Goal: Use online tool/utility

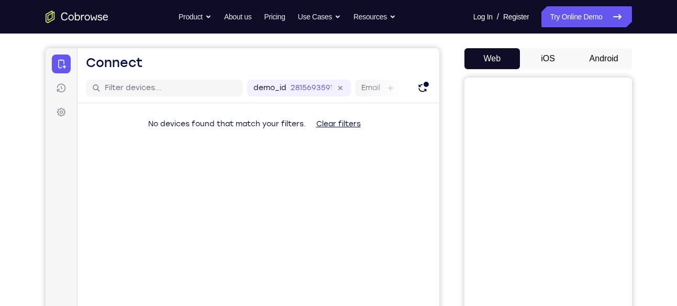
scroll to position [89, 0]
click at [607, 64] on button "Android" at bounding box center [604, 57] width 56 height 21
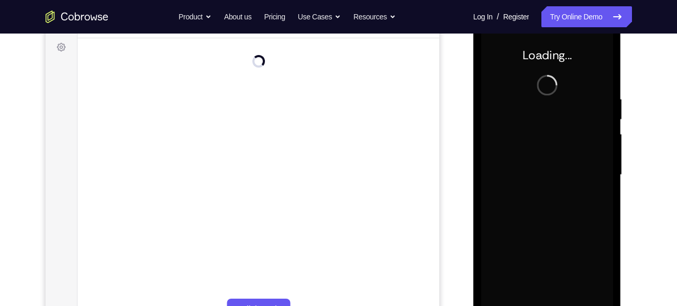
scroll to position [153, 0]
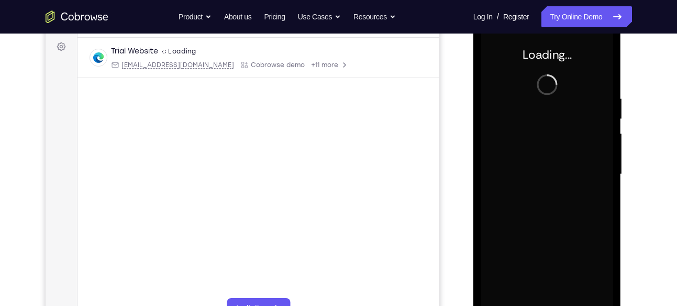
click at [557, 242] on div at bounding box center [547, 174] width 132 height 293
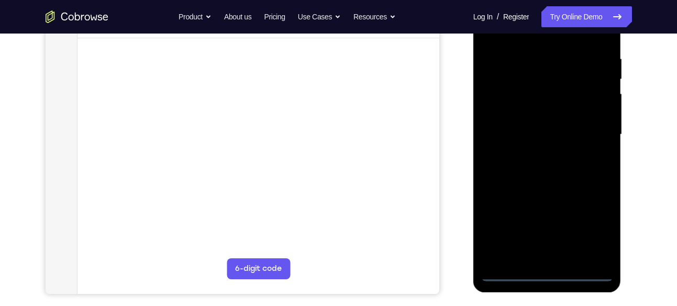
scroll to position [194, 0]
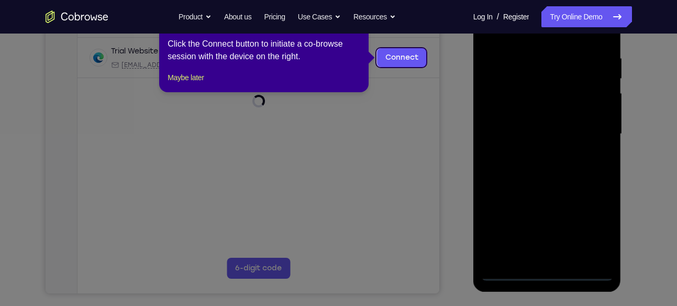
click at [548, 274] on icon at bounding box center [342, 153] width 685 height 306
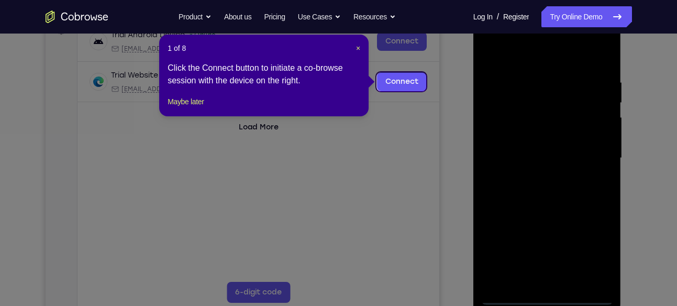
scroll to position [169, 0]
click at [357, 47] on span "×" at bounding box center [358, 48] width 4 height 8
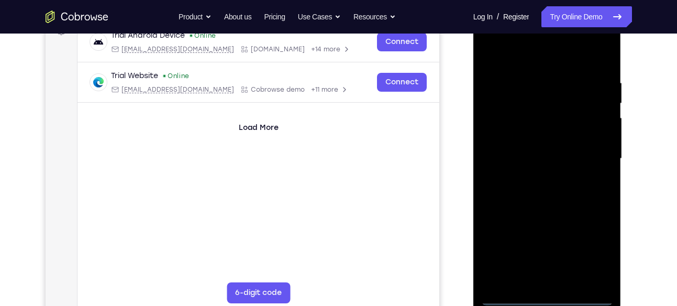
click at [547, 297] on div at bounding box center [547, 158] width 132 height 293
click at [593, 247] on div at bounding box center [547, 158] width 132 height 293
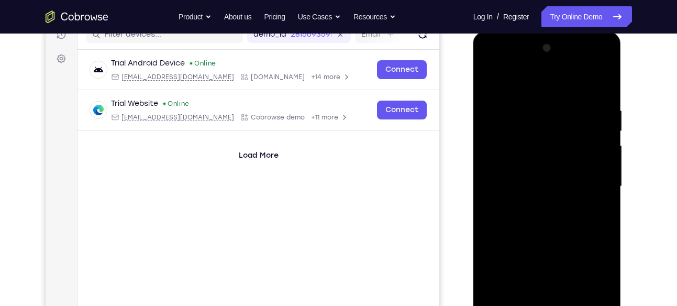
click at [540, 91] on div at bounding box center [547, 186] width 132 height 293
click at [596, 181] on div at bounding box center [547, 186] width 132 height 293
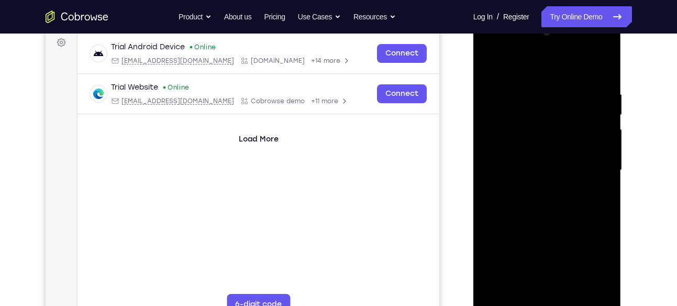
scroll to position [160, 0]
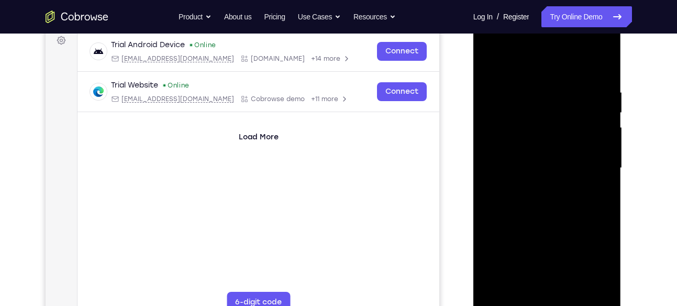
click at [531, 184] on div at bounding box center [547, 167] width 132 height 293
click at [549, 157] on div at bounding box center [547, 167] width 132 height 293
click at [567, 126] on div at bounding box center [547, 167] width 132 height 293
click at [553, 144] on div at bounding box center [547, 167] width 132 height 293
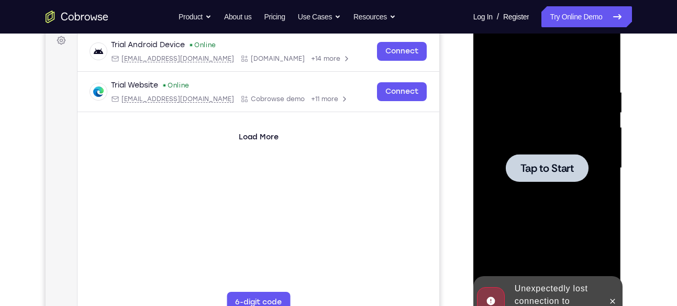
click at [561, 171] on span "Tap to Start" at bounding box center [546, 168] width 53 height 10
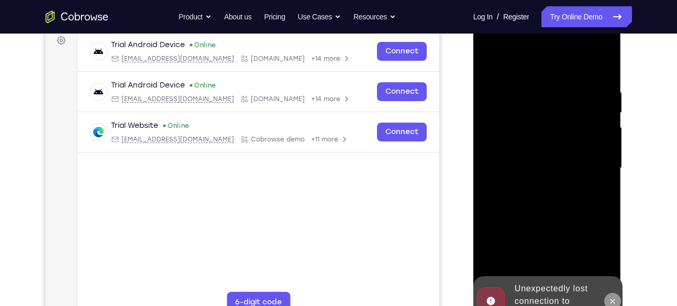
click at [617, 303] on icon at bounding box center [612, 301] width 8 height 8
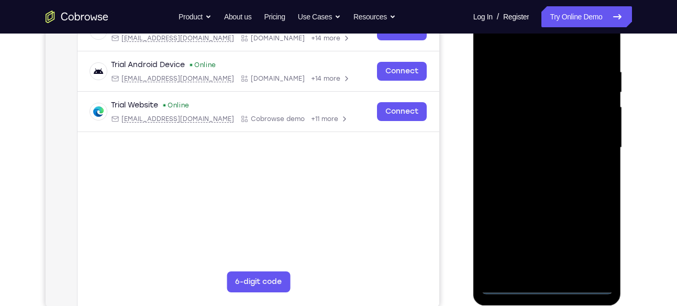
scroll to position [181, 0]
click at [554, 280] on div at bounding box center [547, 147] width 132 height 293
click at [551, 285] on div at bounding box center [547, 147] width 132 height 293
click at [600, 238] on div at bounding box center [547, 147] width 132 height 293
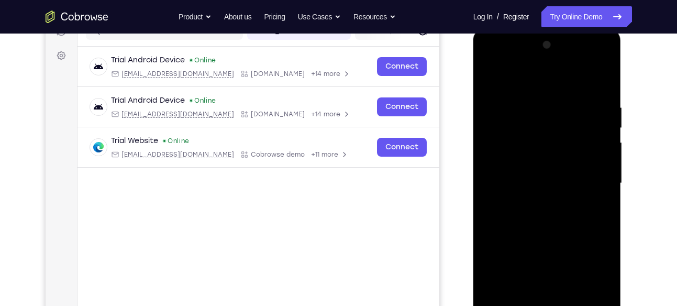
scroll to position [145, 0]
click at [532, 79] on div at bounding box center [547, 182] width 132 height 293
click at [591, 176] on div at bounding box center [547, 182] width 132 height 293
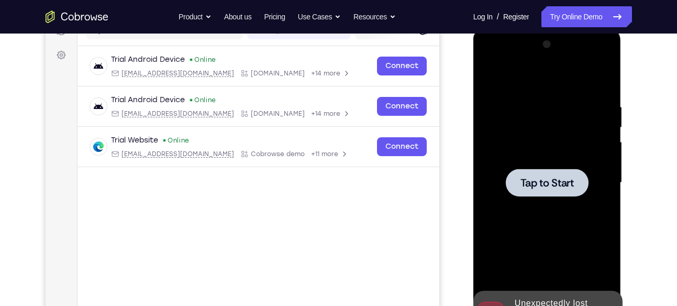
click at [592, 185] on div at bounding box center [547, 182] width 132 height 293
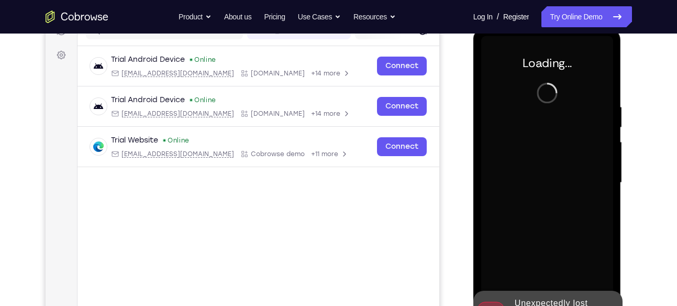
click at [553, 88] on div at bounding box center [547, 182] width 132 height 293
click at [562, 169] on div at bounding box center [547, 182] width 132 height 293
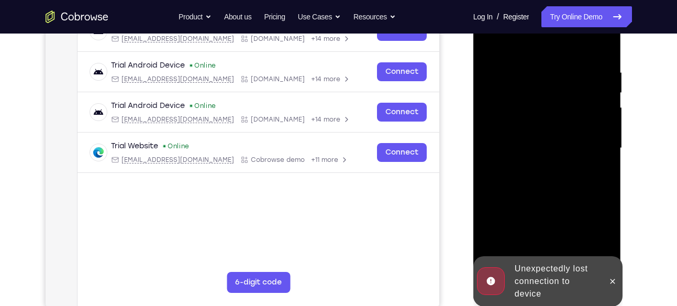
scroll to position [182, 0]
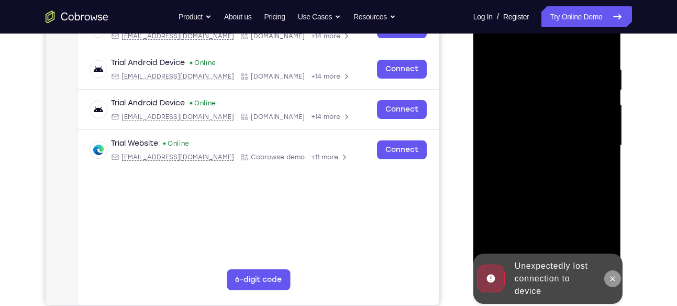
click at [612, 275] on icon at bounding box center [612, 278] width 8 height 8
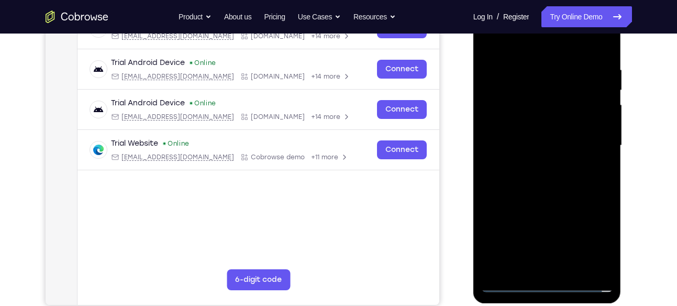
click at [549, 284] on div at bounding box center [547, 145] width 132 height 293
click at [595, 233] on div at bounding box center [547, 145] width 132 height 293
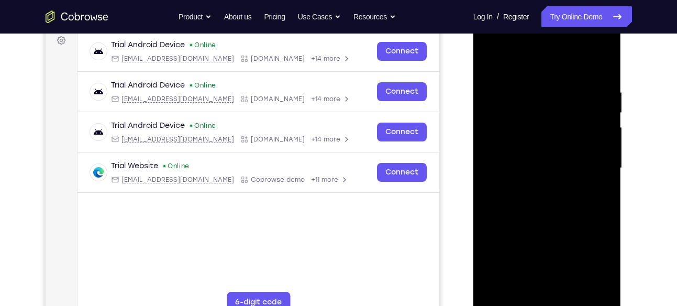
scroll to position [161, 0]
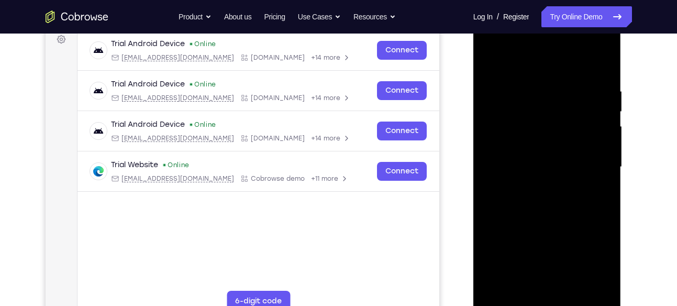
click at [541, 69] on div at bounding box center [547, 166] width 132 height 293
click at [517, 62] on div at bounding box center [547, 166] width 132 height 293
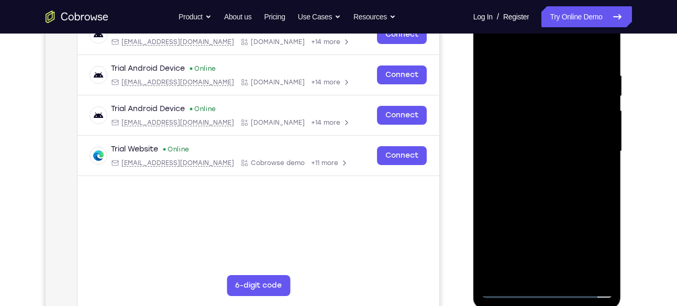
scroll to position [177, 0]
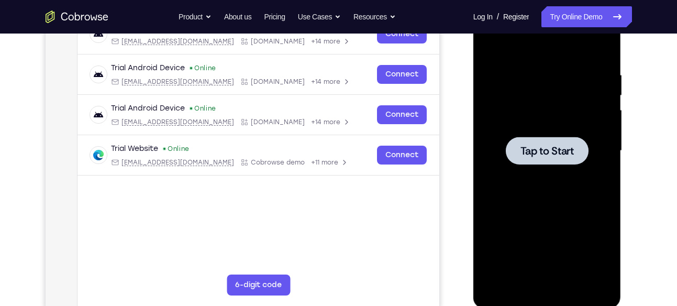
click at [604, 174] on div at bounding box center [547, 150] width 132 height 293
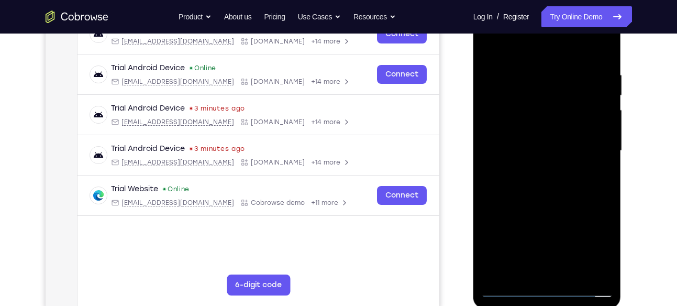
click at [558, 291] on div at bounding box center [547, 150] width 132 height 293
click at [597, 238] on div at bounding box center [547, 150] width 132 height 293
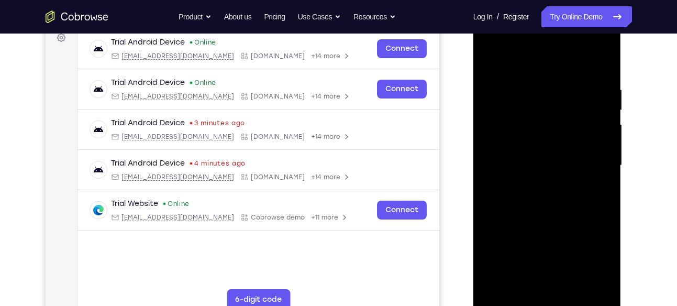
scroll to position [163, 0]
click at [530, 66] on div at bounding box center [547, 164] width 132 height 293
click at [593, 158] on div at bounding box center [547, 164] width 132 height 293
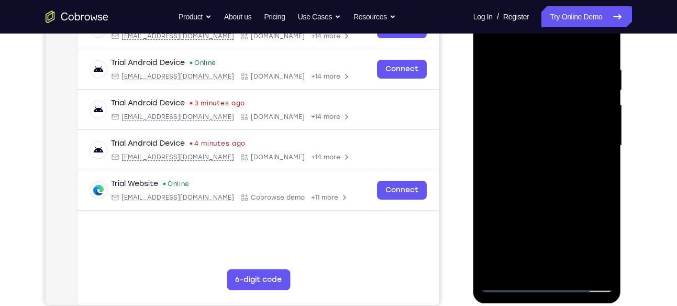
scroll to position [183, 0]
click at [538, 163] on div at bounding box center [547, 144] width 132 height 293
click at [571, 129] on div at bounding box center [547, 144] width 132 height 293
click at [550, 123] on div at bounding box center [547, 144] width 132 height 293
click at [531, 123] on div at bounding box center [547, 144] width 132 height 293
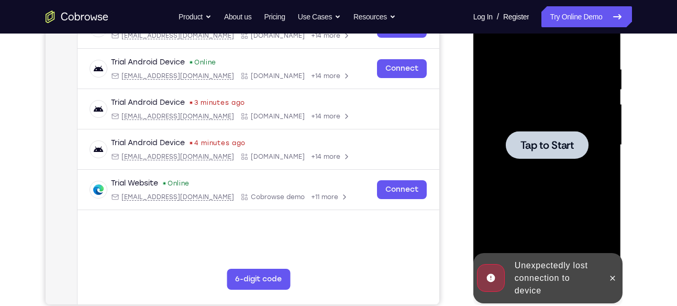
click at [569, 135] on div at bounding box center [547, 145] width 83 height 28
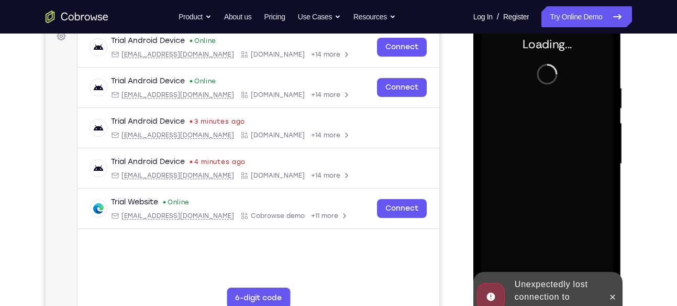
scroll to position [159, 0]
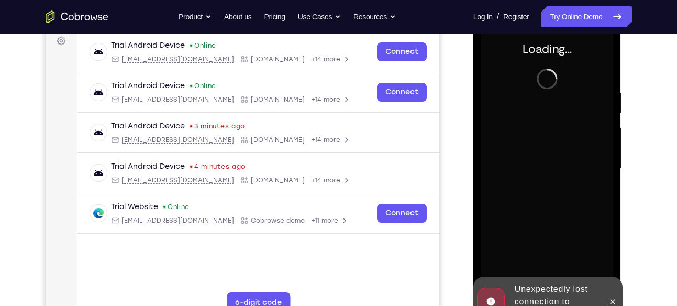
click at [607, 292] on div at bounding box center [612, 301] width 17 height 50
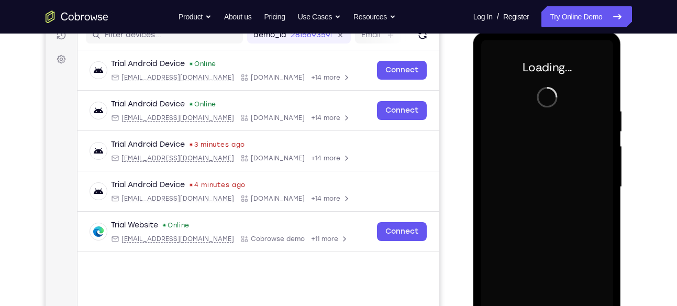
scroll to position [140, 0]
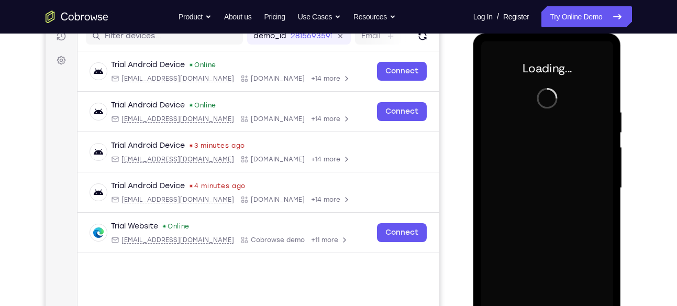
click at [592, 239] on div at bounding box center [547, 187] width 132 height 293
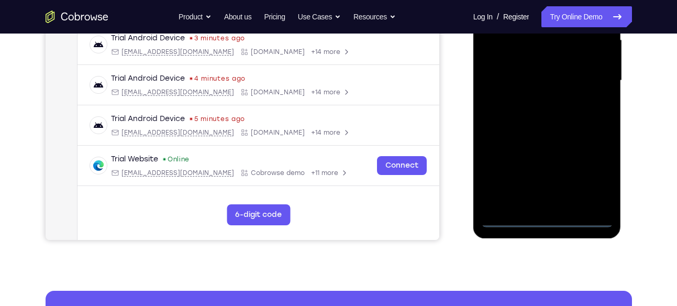
scroll to position [253, 0]
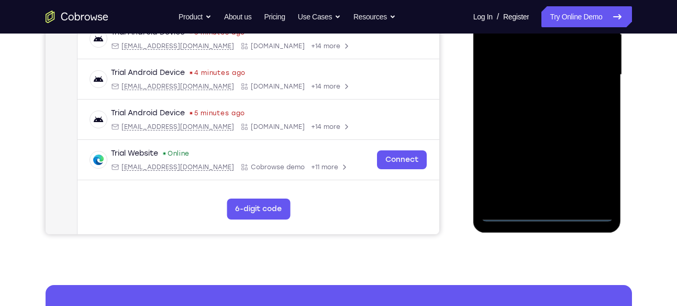
click at [551, 211] on div at bounding box center [547, 74] width 132 height 293
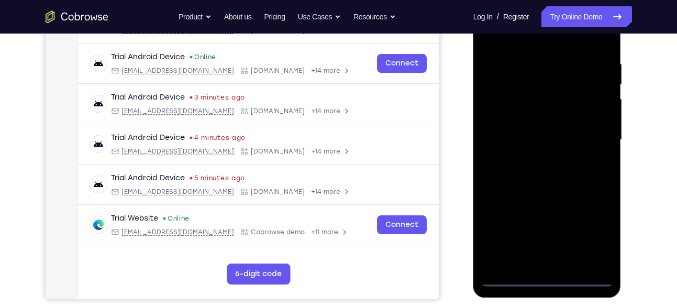
scroll to position [187, 0]
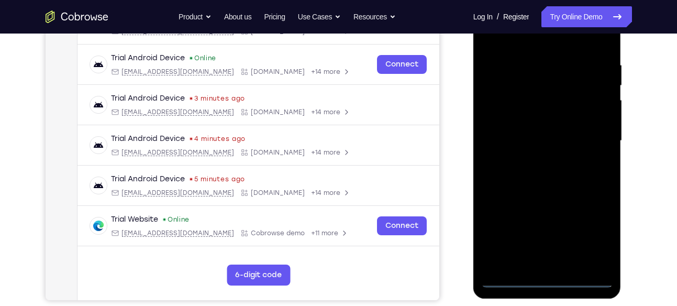
click at [601, 233] on div at bounding box center [547, 140] width 132 height 293
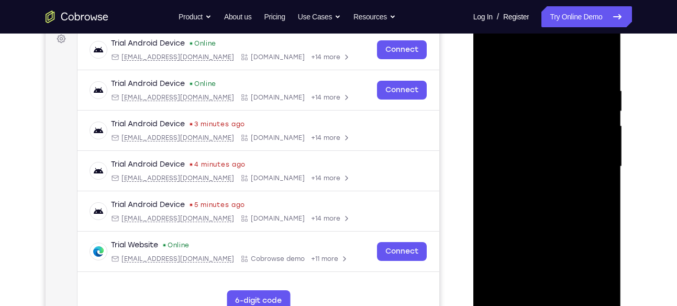
scroll to position [161, 0]
click at [540, 71] on div at bounding box center [547, 166] width 132 height 293
click at [591, 159] on div at bounding box center [547, 166] width 132 height 293
click at [536, 188] on div at bounding box center [547, 166] width 132 height 293
click at [543, 152] on div at bounding box center [547, 166] width 132 height 293
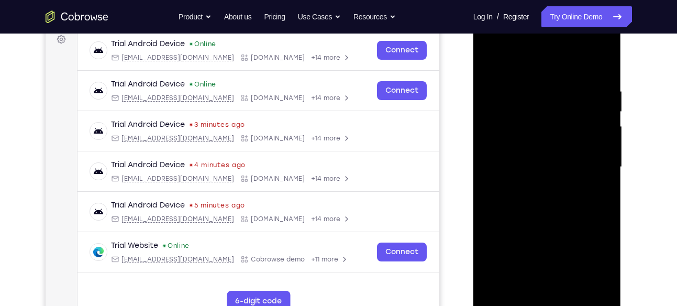
click at [530, 146] on div at bounding box center [547, 166] width 132 height 293
click at [533, 140] on div at bounding box center [547, 166] width 132 height 293
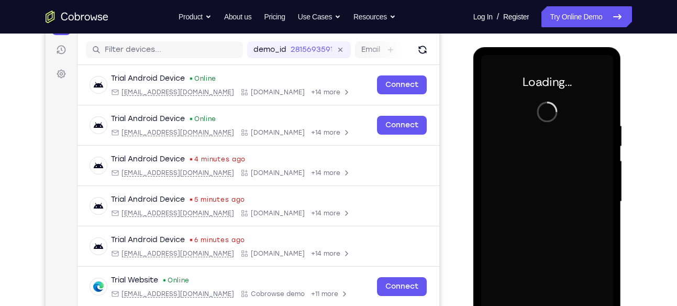
scroll to position [125, 0]
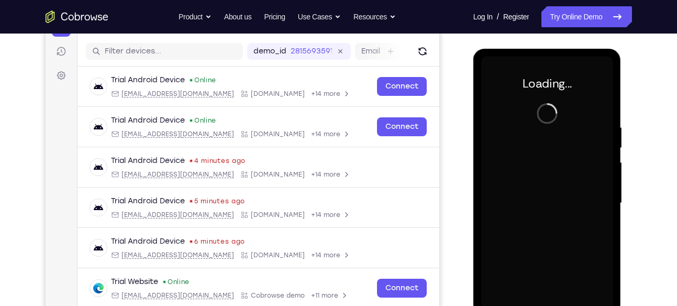
click at [522, 139] on div at bounding box center [547, 203] width 132 height 293
drag, startPoint x: 522, startPoint y: 175, endPoint x: 554, endPoint y: 68, distance: 111.6
click at [554, 68] on div at bounding box center [547, 203] width 132 height 293
drag, startPoint x: 554, startPoint y: 68, endPoint x: 562, endPoint y: 116, distance: 48.3
click at [562, 116] on div at bounding box center [547, 203] width 132 height 293
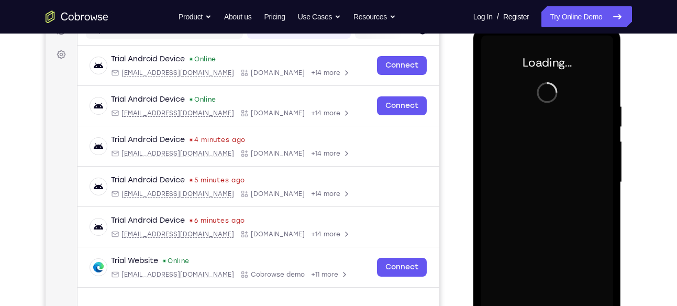
scroll to position [146, 0]
drag, startPoint x: 532, startPoint y: 164, endPoint x: 554, endPoint y: 70, distance: 97.3
click at [554, 70] on div at bounding box center [547, 181] width 132 height 293
drag, startPoint x: 554, startPoint y: 70, endPoint x: 521, endPoint y: 53, distance: 37.5
click at [521, 53] on div at bounding box center [547, 181] width 132 height 293
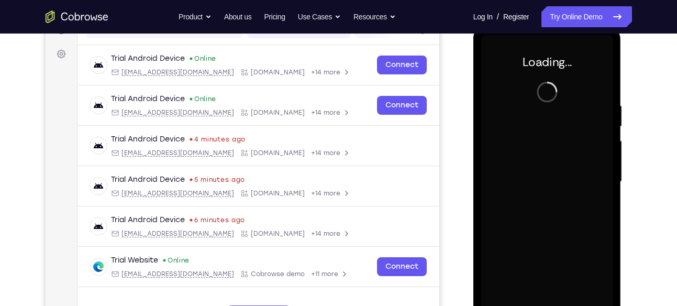
drag, startPoint x: 521, startPoint y: 53, endPoint x: 624, endPoint y: 152, distance: 143.3
click at [622, 152] on html "Online web based iOS Simulators and Android Emulators. Run iPhone, iPad, Mobile…" at bounding box center [547, 184] width 149 height 314
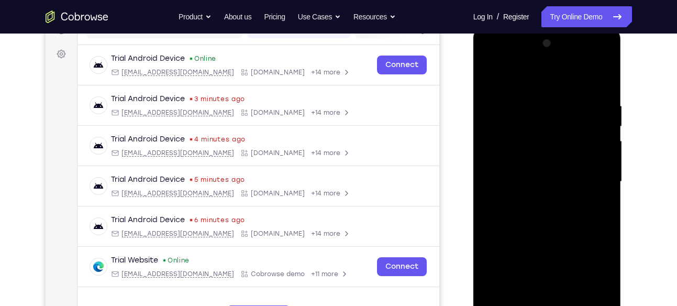
drag, startPoint x: 1097, startPoint y: 180, endPoint x: 591, endPoint y: 115, distance: 510.4
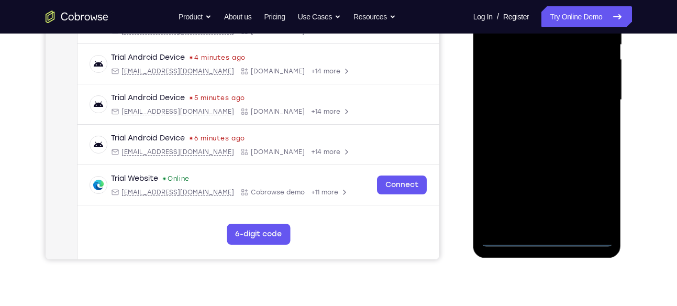
scroll to position [228, 0]
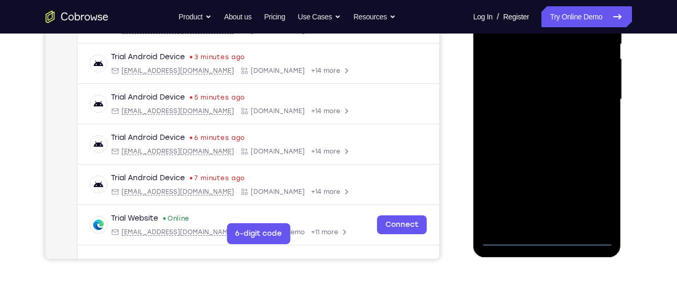
click at [549, 238] on div at bounding box center [547, 99] width 132 height 293
click at [592, 198] on div at bounding box center [547, 99] width 132 height 293
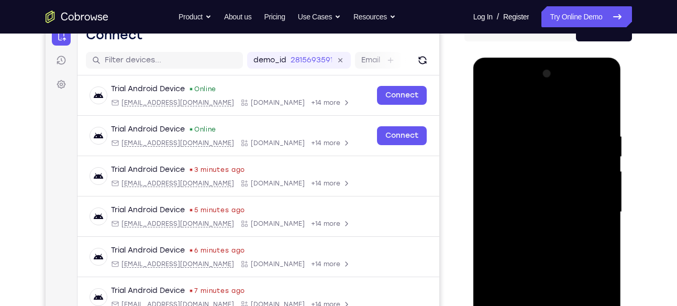
scroll to position [135, 0]
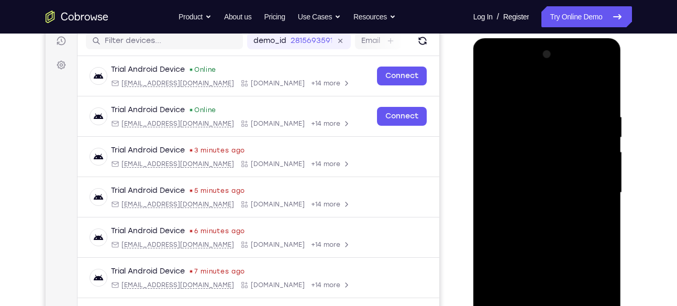
click at [534, 100] on div at bounding box center [547, 192] width 132 height 293
click at [595, 185] on div at bounding box center [547, 192] width 132 height 293
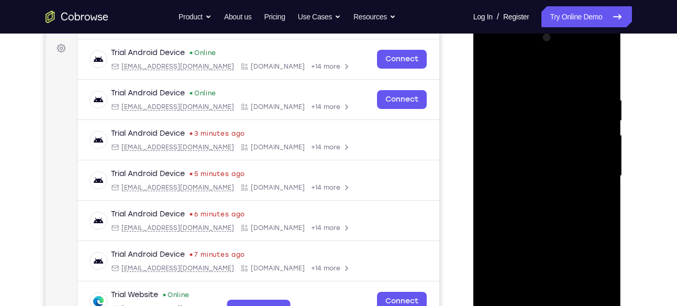
scroll to position [154, 0]
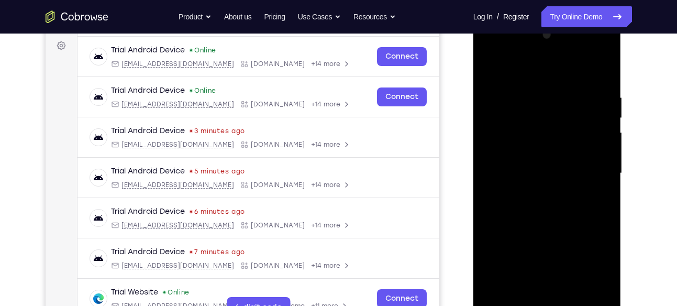
click at [538, 189] on div at bounding box center [547, 173] width 132 height 293
click at [554, 156] on div at bounding box center [547, 173] width 132 height 293
click at [541, 154] on div at bounding box center [547, 173] width 132 height 293
click at [544, 170] on div at bounding box center [547, 173] width 132 height 293
click at [572, 209] on div at bounding box center [547, 173] width 132 height 293
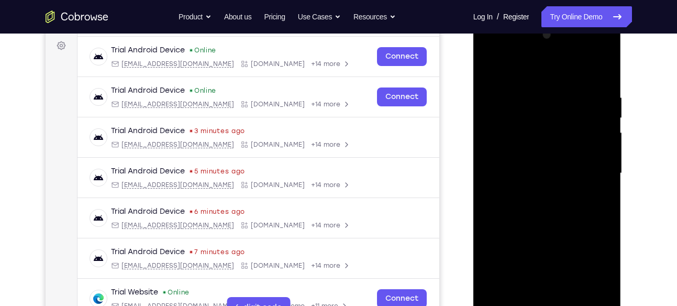
click at [572, 209] on div at bounding box center [547, 173] width 132 height 293
drag, startPoint x: 542, startPoint y: 69, endPoint x: 537, endPoint y: -16, distance: 85.0
click at [537, 19] on html "Online web based iOS Simulators and Android Emulators. Run iPhone, iPad, Mobile…" at bounding box center [547, 176] width 149 height 314
click at [579, 295] on div at bounding box center [547, 173] width 132 height 293
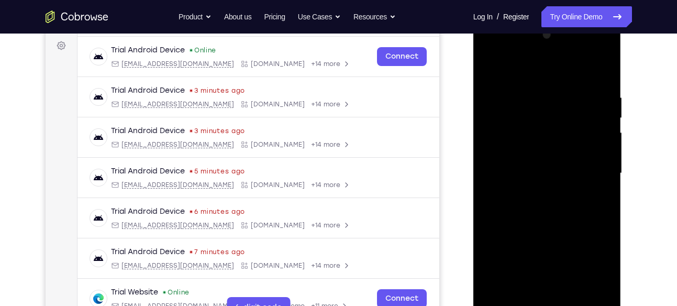
click at [603, 84] on div at bounding box center [547, 173] width 132 height 293
click at [574, 294] on div at bounding box center [547, 173] width 132 height 293
click at [572, 231] on div at bounding box center [547, 173] width 132 height 293
click at [567, 165] on div at bounding box center [547, 173] width 132 height 293
click at [541, 293] on div at bounding box center [547, 173] width 132 height 293
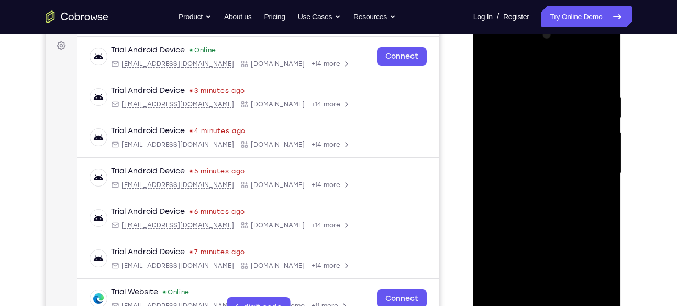
click at [605, 275] on div at bounding box center [547, 173] width 132 height 293
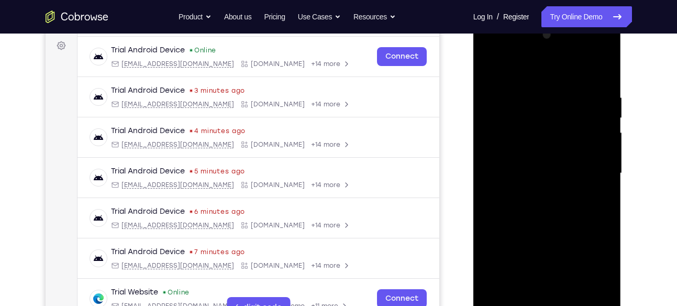
click at [605, 275] on div at bounding box center [547, 173] width 132 height 293
click at [595, 194] on div at bounding box center [547, 173] width 132 height 293
click at [491, 68] on div at bounding box center [547, 173] width 132 height 293
click at [555, 186] on div at bounding box center [547, 173] width 132 height 293
click at [540, 293] on div at bounding box center [547, 173] width 132 height 293
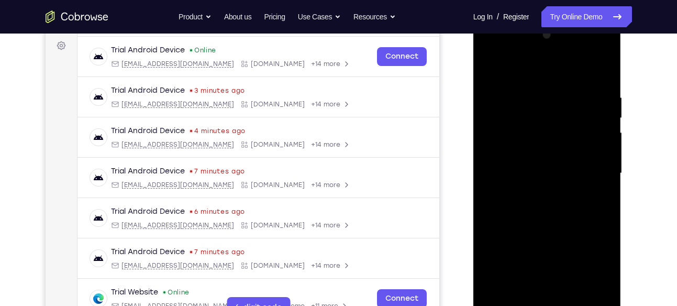
click at [494, 70] on div at bounding box center [547, 173] width 132 height 293
click at [560, 240] on div at bounding box center [547, 173] width 132 height 293
click at [492, 64] on div at bounding box center [547, 173] width 132 height 293
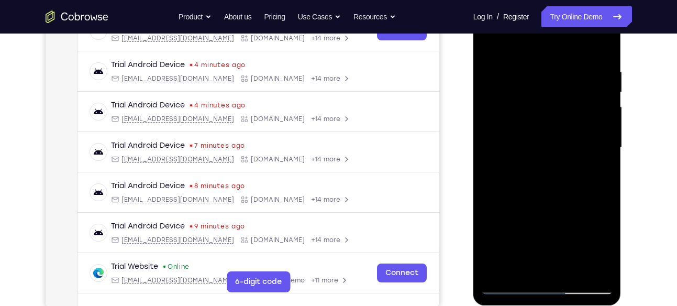
scroll to position [181, 0]
click at [519, 282] on div at bounding box center [547, 147] width 132 height 293
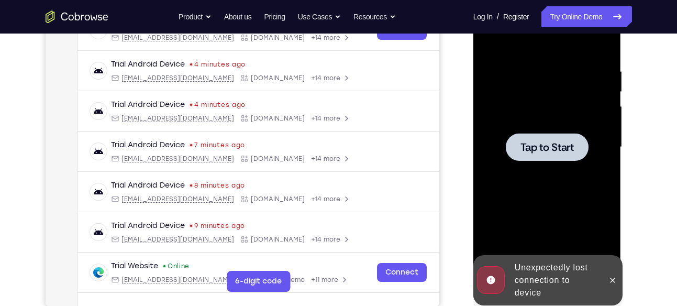
click at [592, 276] on div "Unexpectedly lost connection to device" at bounding box center [556, 280] width 92 height 46
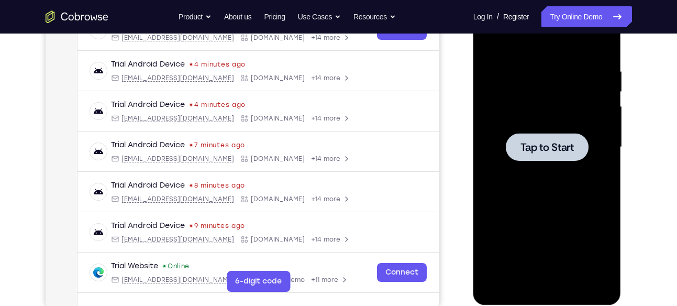
click at [550, 101] on div at bounding box center [547, 147] width 132 height 293
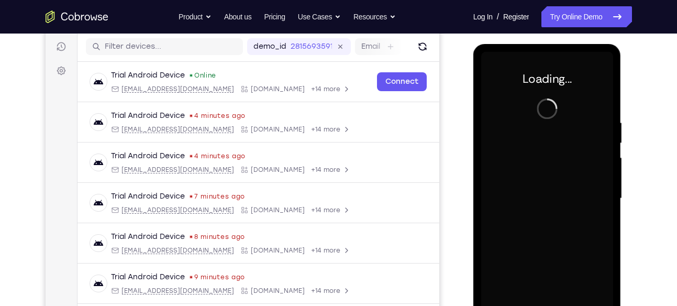
scroll to position [128, 0]
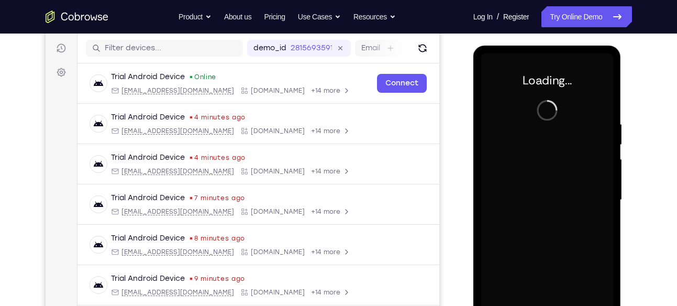
click at [549, 140] on div at bounding box center [547, 199] width 132 height 293
drag, startPoint x: 549, startPoint y: 193, endPoint x: 538, endPoint y: 74, distance: 118.8
click at [538, 74] on div at bounding box center [547, 199] width 132 height 293
drag, startPoint x: 538, startPoint y: 74, endPoint x: 574, endPoint y: 93, distance: 40.7
click at [574, 93] on div at bounding box center [547, 199] width 132 height 293
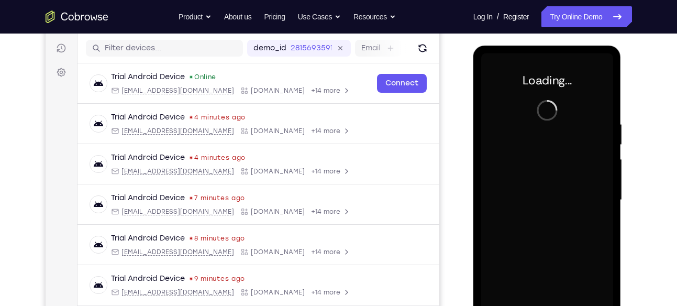
drag, startPoint x: 574, startPoint y: 93, endPoint x: 522, endPoint y: 64, distance: 59.3
click at [522, 64] on div at bounding box center [547, 199] width 132 height 293
drag, startPoint x: 522, startPoint y: 64, endPoint x: 630, endPoint y: 174, distance: 153.6
click at [622, 174] on html "Online web based iOS Simulators and Android Emulators. Run iPhone, iPad, Mobile…" at bounding box center [547, 203] width 149 height 314
click at [562, 116] on div at bounding box center [547, 199] width 132 height 293
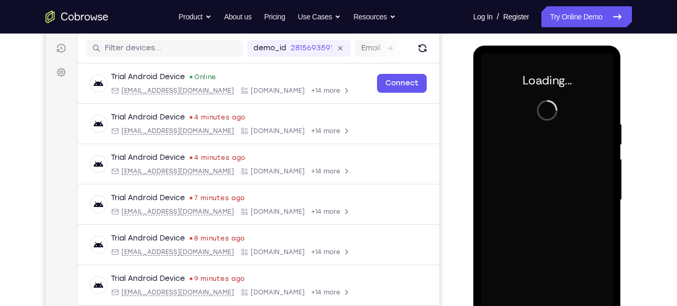
drag, startPoint x: 562, startPoint y: 116, endPoint x: 544, endPoint y: 105, distance: 20.8
click at [544, 105] on div at bounding box center [547, 199] width 132 height 293
drag, startPoint x: 544, startPoint y: 105, endPoint x: 526, endPoint y: 92, distance: 22.9
click at [526, 92] on div at bounding box center [547, 199] width 132 height 293
drag, startPoint x: 526, startPoint y: 92, endPoint x: 593, endPoint y: -70, distance: 174.8
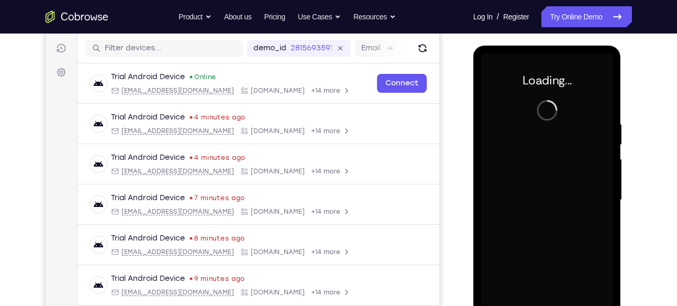
click at [593, 46] on html "Online web based iOS Simulators and Android Emulators. Run iPhone, iPad, Mobile…" at bounding box center [547, 203] width 149 height 314
click at [546, 154] on div at bounding box center [547, 199] width 132 height 293
click at [494, 93] on div at bounding box center [547, 199] width 132 height 293
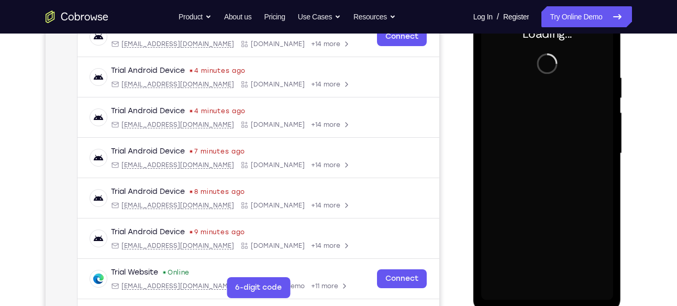
scroll to position [175, 0]
click at [494, 93] on div at bounding box center [547, 152] width 132 height 293
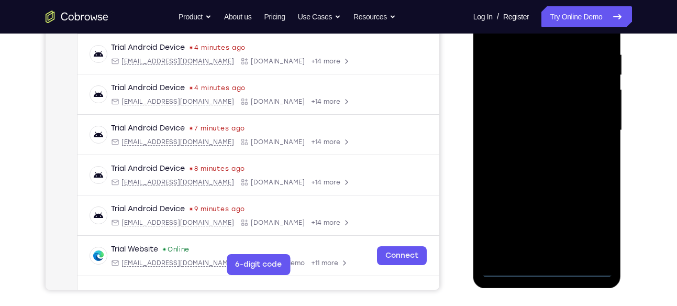
scroll to position [198, 0]
click at [550, 272] on div at bounding box center [547, 129] width 132 height 293
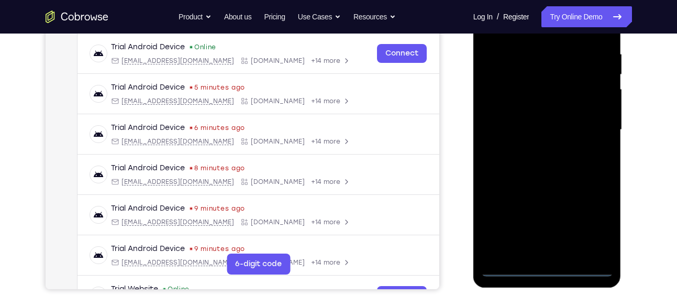
click at [592, 214] on div at bounding box center [547, 129] width 132 height 293
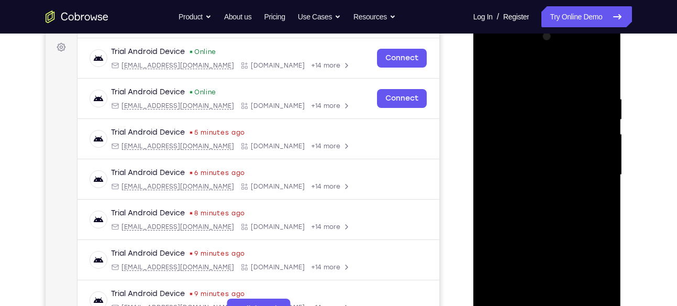
scroll to position [152, 0]
click at [535, 70] on div at bounding box center [547, 175] width 132 height 293
click at [598, 174] on div at bounding box center [547, 175] width 132 height 293
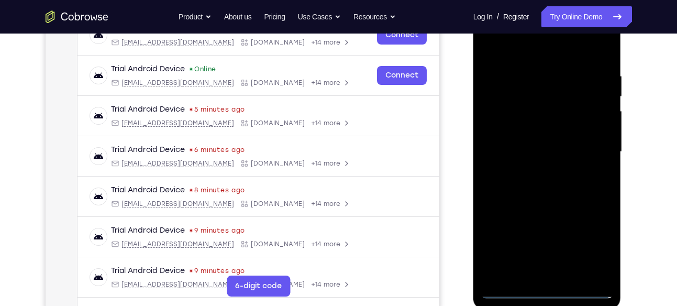
scroll to position [188, 0]
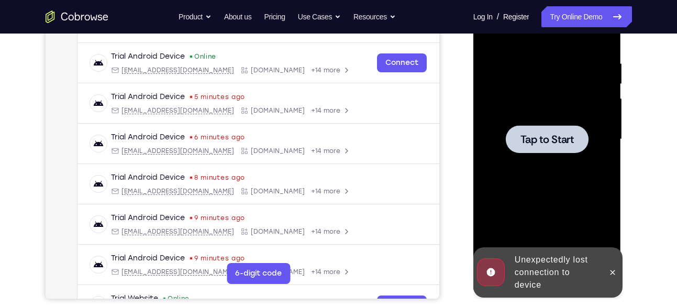
click at [550, 146] on div at bounding box center [547, 139] width 83 height 28
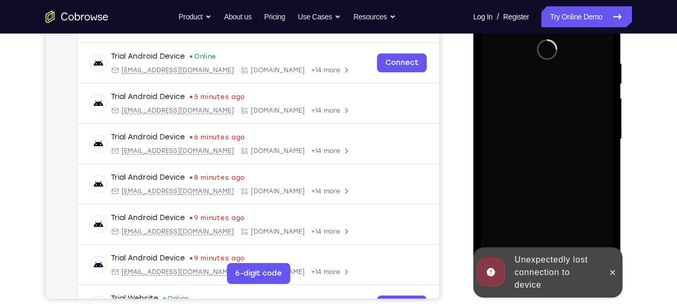
click at [570, 175] on div at bounding box center [547, 139] width 132 height 293
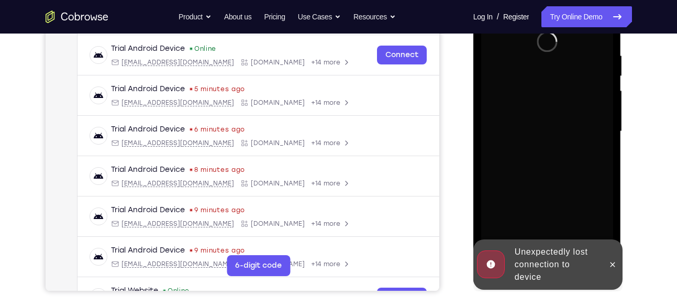
click at [544, 244] on div "Unexpectedly lost connection to device" at bounding box center [556, 264] width 92 height 46
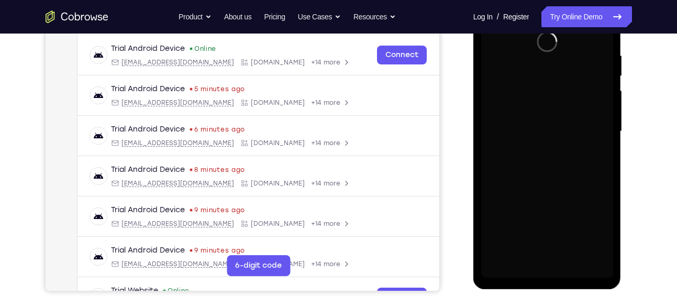
click at [556, 185] on div at bounding box center [547, 131] width 132 height 293
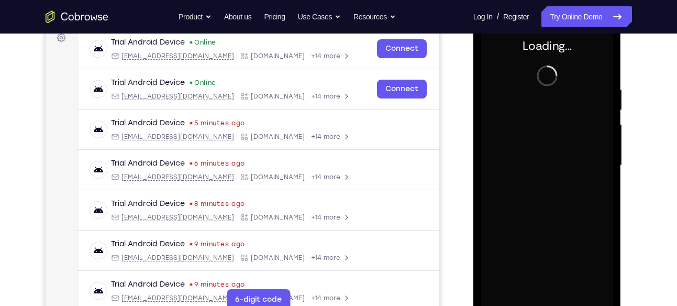
scroll to position [162, 0]
click at [556, 185] on div at bounding box center [547, 165] width 132 height 293
drag, startPoint x: 556, startPoint y: 219, endPoint x: 556, endPoint y: 185, distance: 34.6
click at [556, 185] on div at bounding box center [547, 165] width 132 height 293
click at [483, 135] on div at bounding box center [547, 165] width 132 height 293
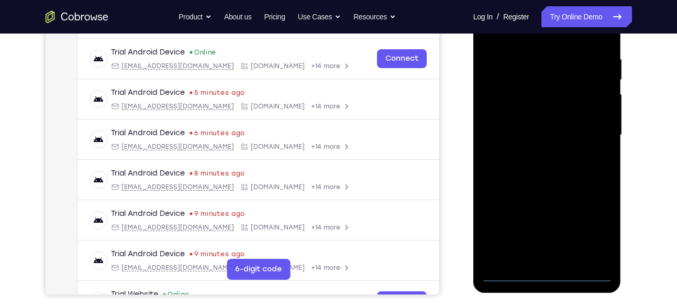
scroll to position [194, 0]
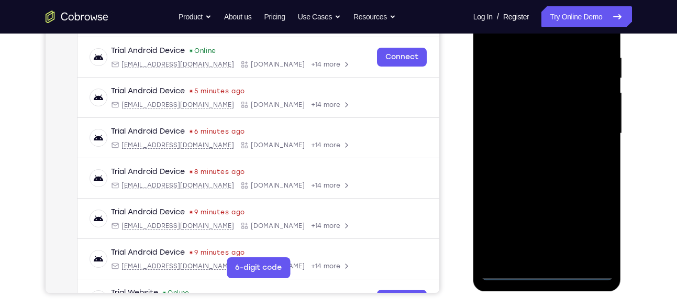
click at [547, 268] on div at bounding box center [547, 133] width 132 height 293
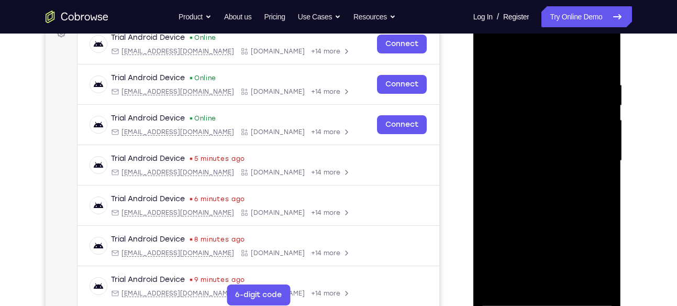
scroll to position [166, 0]
click at [546, 299] on div at bounding box center [547, 161] width 132 height 293
click at [595, 250] on div at bounding box center [547, 161] width 132 height 293
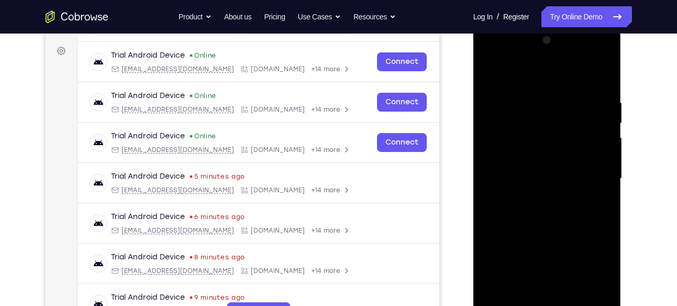
scroll to position [149, 0]
click at [536, 74] on div at bounding box center [547, 178] width 132 height 293
click at [588, 170] on div at bounding box center [547, 178] width 132 height 293
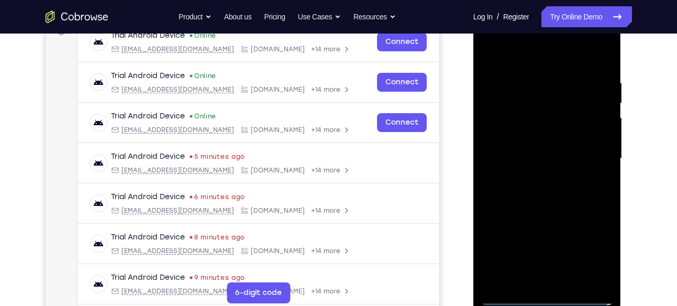
scroll to position [170, 0]
click at [532, 174] on div at bounding box center [547, 158] width 132 height 293
click at [555, 146] on div at bounding box center [547, 158] width 132 height 293
click at [543, 139] on div at bounding box center [547, 158] width 132 height 293
click at [543, 154] on div at bounding box center [547, 158] width 132 height 293
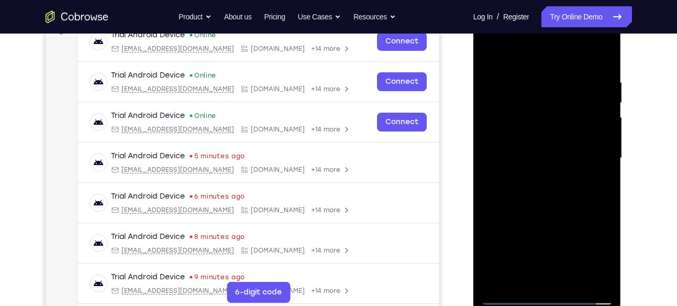
click at [573, 187] on div at bounding box center [547, 158] width 132 height 293
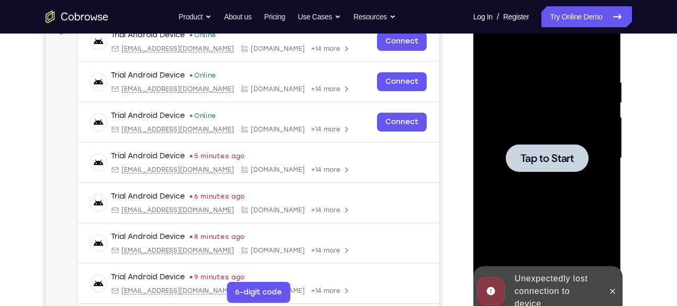
click at [573, 187] on div at bounding box center [547, 158] width 132 height 293
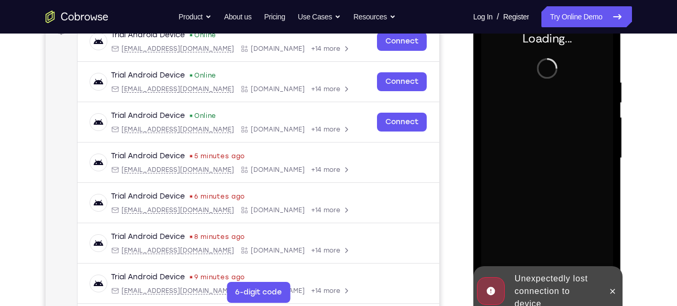
click at [573, 187] on div at bounding box center [547, 158] width 132 height 293
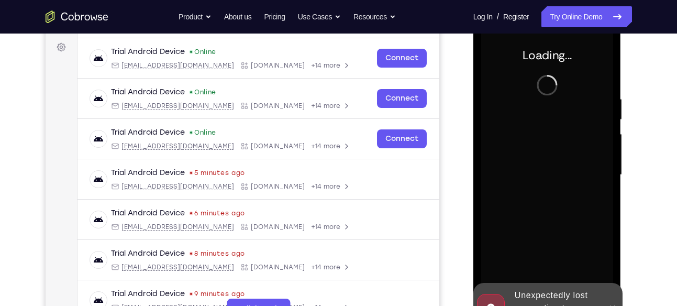
scroll to position [152, 0]
click at [573, 187] on div at bounding box center [547, 175] width 132 height 293
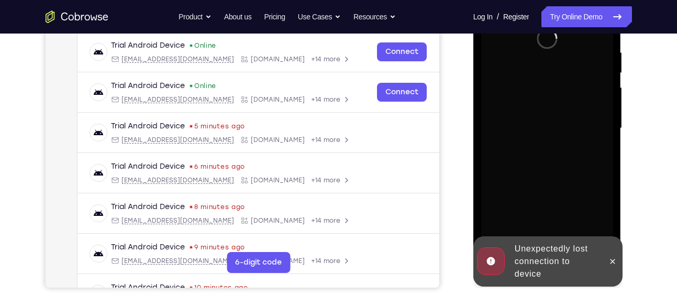
scroll to position [200, 0]
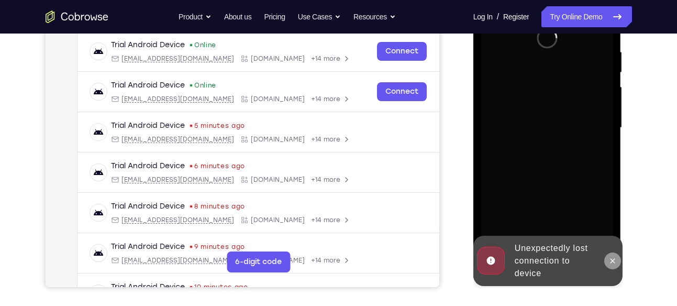
drag, startPoint x: 601, startPoint y: 267, endPoint x: 609, endPoint y: 266, distance: 8.4
click at [609, 266] on div "Unexpectedly lost connection to device" at bounding box center [547, 261] width 149 height 50
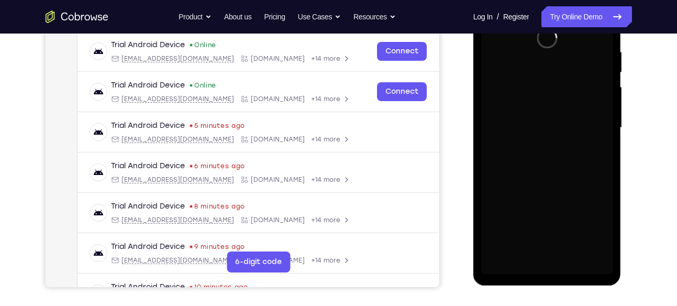
click at [609, 266] on div at bounding box center [547, 127] width 132 height 293
click at [514, 151] on div at bounding box center [547, 127] width 132 height 293
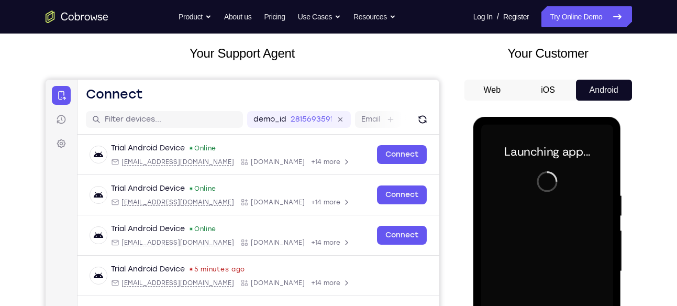
click at [514, 151] on div at bounding box center [547, 271] width 132 height 293
drag, startPoint x: 514, startPoint y: 294, endPoint x: 514, endPoint y: 151, distance: 143.4
click at [514, 151] on div at bounding box center [547, 271] width 132 height 293
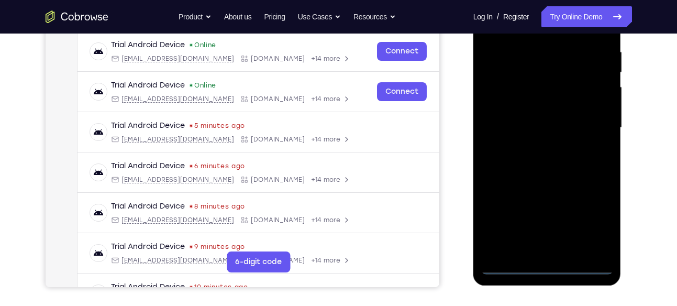
click at [549, 268] on div at bounding box center [547, 127] width 132 height 293
click at [593, 216] on div at bounding box center [547, 127] width 132 height 293
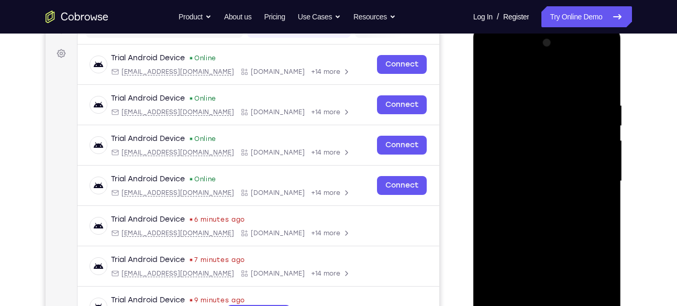
scroll to position [146, 0]
click at [531, 86] on div at bounding box center [547, 181] width 132 height 293
click at [589, 179] on div at bounding box center [547, 181] width 132 height 293
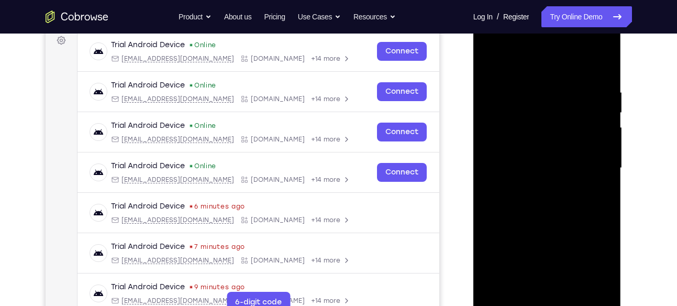
scroll to position [162, 0]
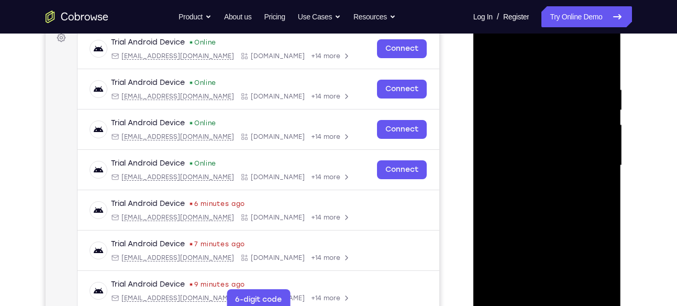
click at [542, 182] on div at bounding box center [547, 165] width 132 height 293
click at [555, 155] on div at bounding box center [547, 165] width 132 height 293
click at [559, 122] on div at bounding box center [547, 165] width 132 height 293
click at [558, 145] on div at bounding box center [547, 165] width 132 height 293
click at [578, 165] on div at bounding box center [547, 165] width 132 height 293
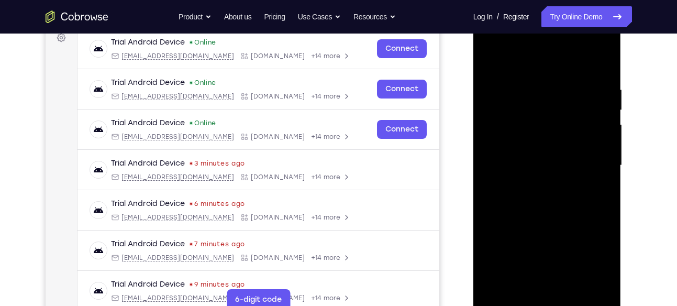
click at [601, 79] on div at bounding box center [547, 165] width 132 height 293
click at [573, 283] on div at bounding box center [547, 165] width 132 height 293
click at [555, 225] on div at bounding box center [547, 165] width 132 height 293
click at [579, 160] on div at bounding box center [547, 165] width 132 height 293
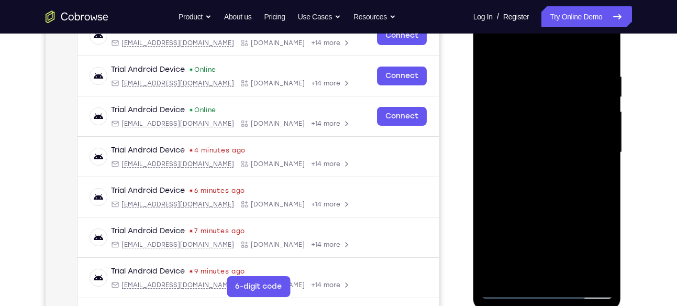
scroll to position [178, 0]
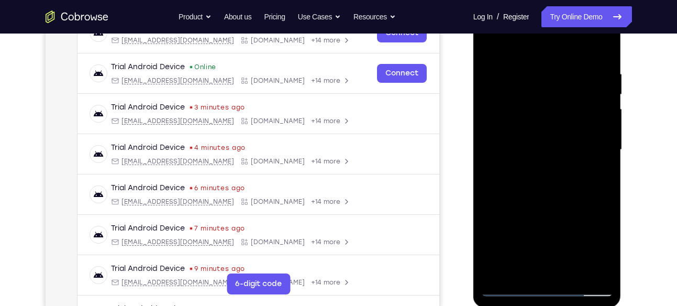
click at [516, 268] on div at bounding box center [547, 149] width 132 height 293
click at [521, 173] on div at bounding box center [547, 149] width 132 height 293
click at [598, 177] on div at bounding box center [547, 149] width 132 height 293
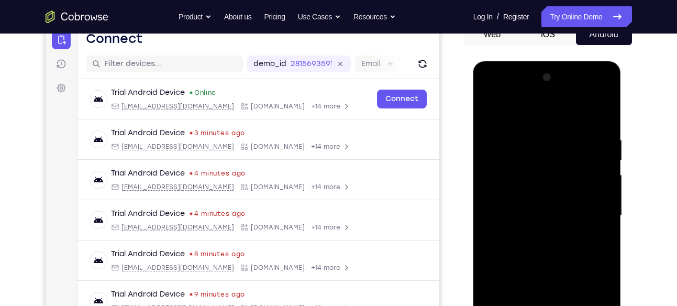
click at [489, 108] on div at bounding box center [547, 215] width 132 height 293
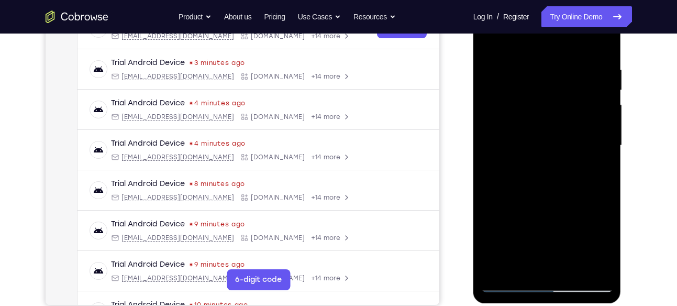
scroll to position [183, 0]
click at [521, 285] on div at bounding box center [547, 144] width 132 height 293
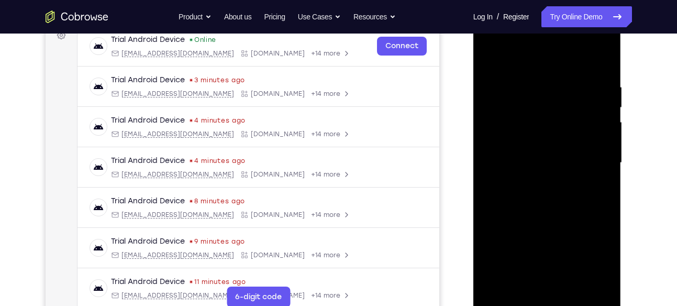
click at [532, 79] on div at bounding box center [547, 162] width 132 height 293
click at [588, 276] on div at bounding box center [547, 162] width 132 height 293
click at [598, 58] on div at bounding box center [547, 162] width 132 height 293
click at [571, 287] on div at bounding box center [547, 162] width 132 height 293
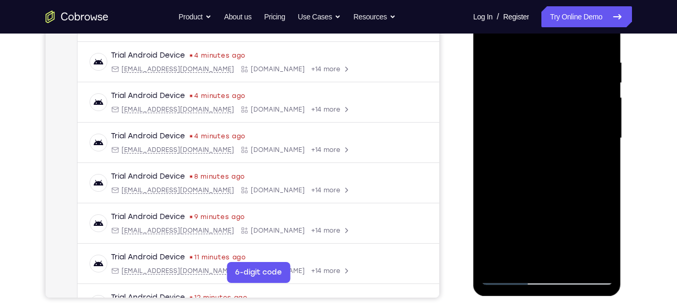
scroll to position [191, 0]
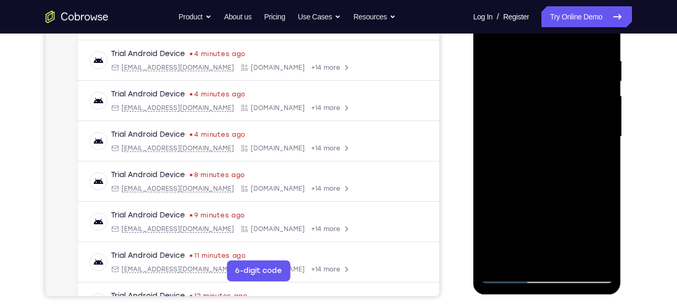
click at [512, 269] on div at bounding box center [547, 136] width 132 height 293
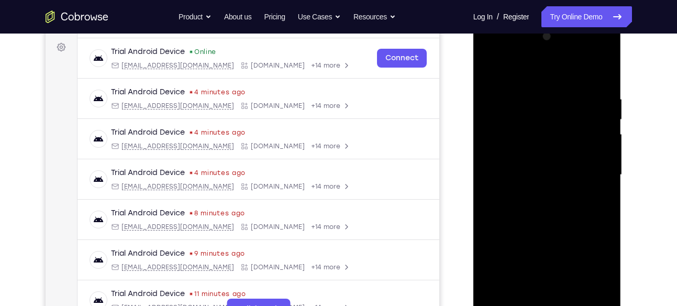
scroll to position [149, 0]
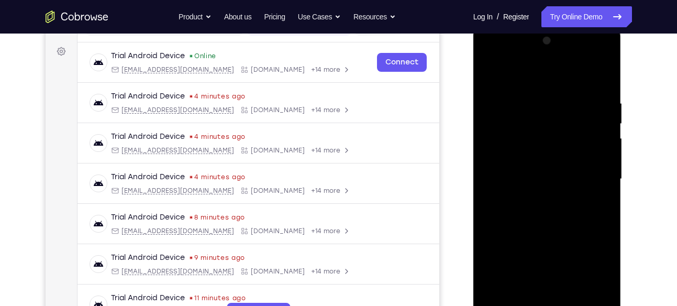
click at [495, 78] on div at bounding box center [547, 178] width 132 height 293
click at [504, 296] on div at bounding box center [547, 178] width 132 height 293
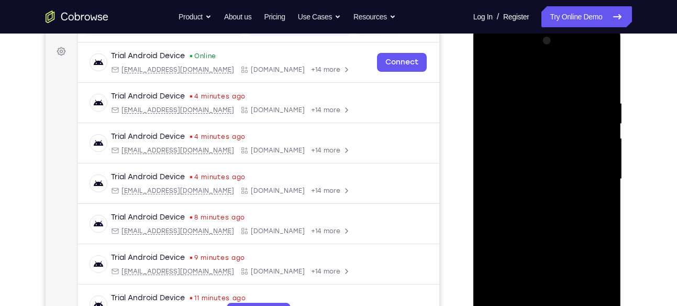
click at [504, 296] on div at bounding box center [547, 178] width 132 height 293
drag, startPoint x: 556, startPoint y: 246, endPoint x: 565, endPoint y: 87, distance: 159.4
click at [565, 87] on div at bounding box center [547, 178] width 132 height 293
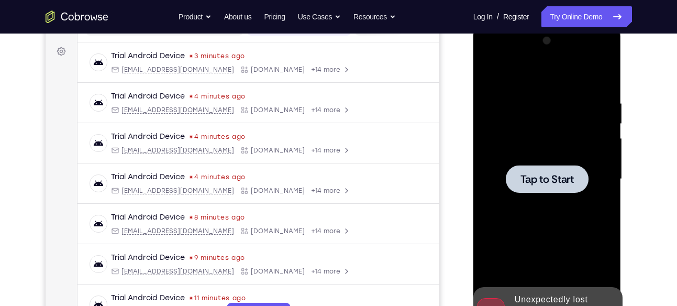
click at [546, 197] on div at bounding box center [547, 178] width 132 height 293
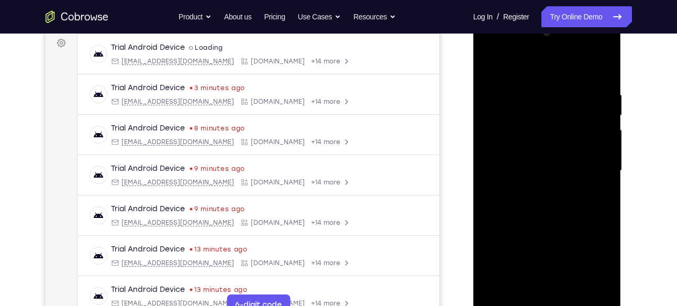
scroll to position [208, 0]
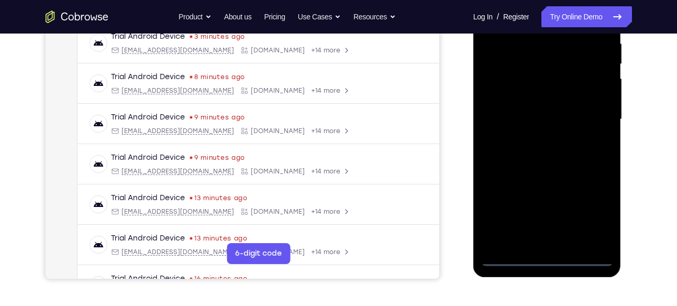
click at [541, 250] on div at bounding box center [547, 119] width 132 height 293
click at [546, 258] on div at bounding box center [547, 119] width 132 height 293
click at [586, 220] on div at bounding box center [547, 119] width 132 height 293
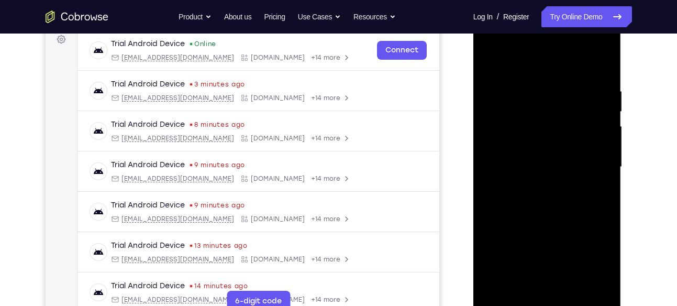
scroll to position [159, 0]
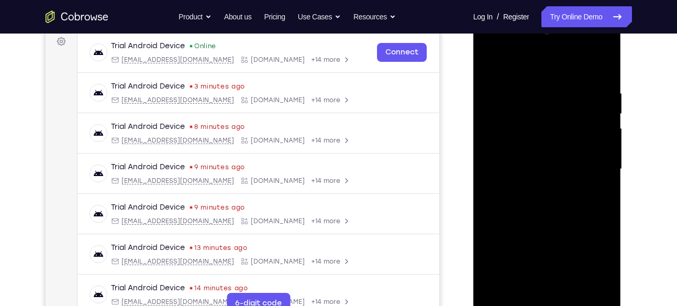
click at [528, 73] on div at bounding box center [547, 169] width 132 height 293
click at [594, 164] on div at bounding box center [547, 169] width 132 height 293
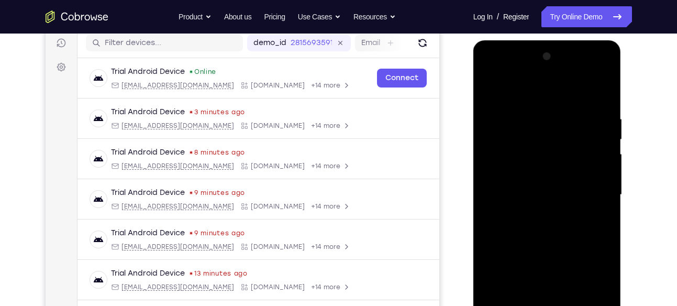
scroll to position [132, 0]
click at [534, 211] on div at bounding box center [547, 195] width 132 height 293
click at [540, 190] on div at bounding box center [547, 195] width 132 height 293
click at [530, 170] on div at bounding box center [547, 195] width 132 height 293
click at [547, 187] on div at bounding box center [547, 195] width 132 height 293
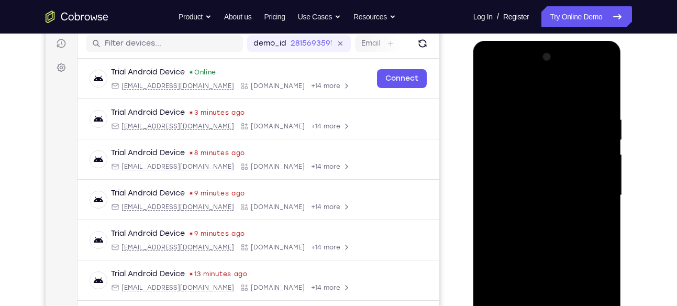
click at [550, 192] on div at bounding box center [547, 195] width 132 height 293
click at [560, 232] on div at bounding box center [547, 195] width 132 height 293
click at [565, 222] on div at bounding box center [547, 195] width 132 height 293
drag, startPoint x: 555, startPoint y: 98, endPoint x: 548, endPoint y: 21, distance: 77.4
click at [548, 41] on html "Online web based iOS Simulators and Android Emulators. Run iPhone, iPad, Mobile…" at bounding box center [547, 198] width 149 height 314
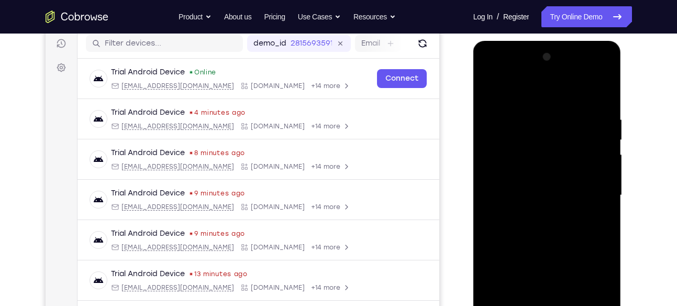
drag, startPoint x: 576, startPoint y: 131, endPoint x: 577, endPoint y: 91, distance: 40.3
click at [577, 91] on div at bounding box center [547, 195] width 132 height 293
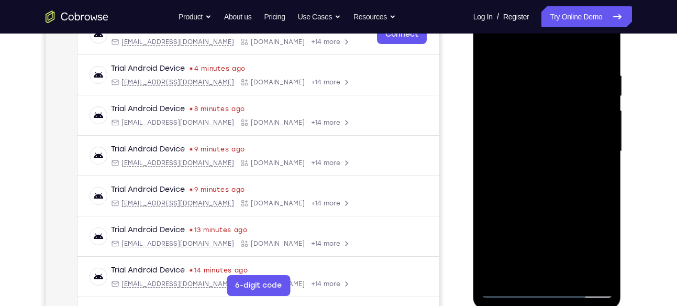
scroll to position [177, 0]
click at [597, 58] on div at bounding box center [547, 150] width 132 height 293
click at [570, 272] on div at bounding box center [547, 150] width 132 height 293
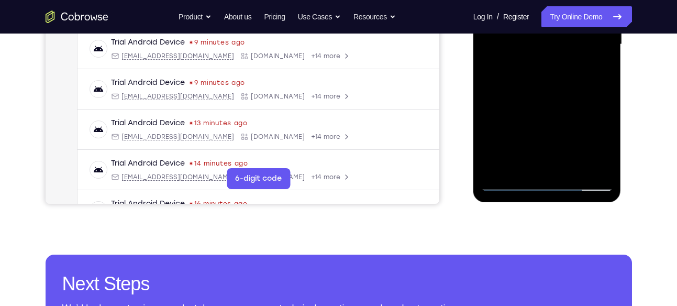
scroll to position [284, 0]
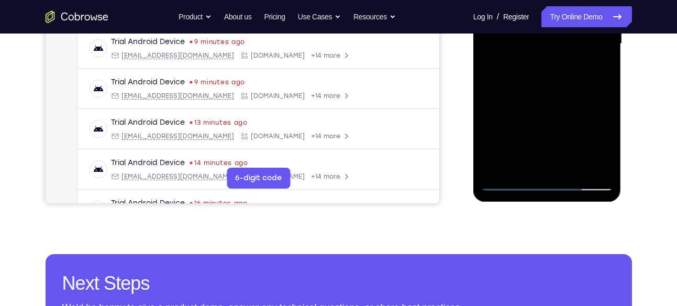
click at [571, 161] on div at bounding box center [547, 43] width 132 height 293
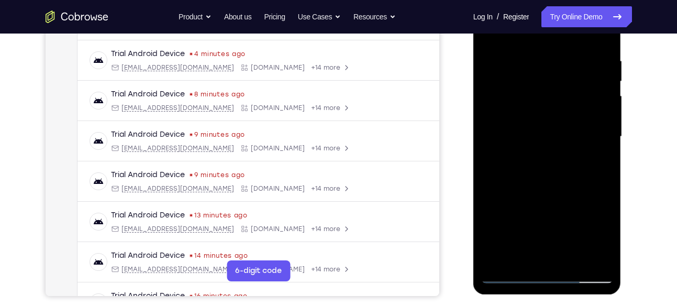
scroll to position [192, 0]
click at [551, 199] on div at bounding box center [547, 136] width 132 height 293
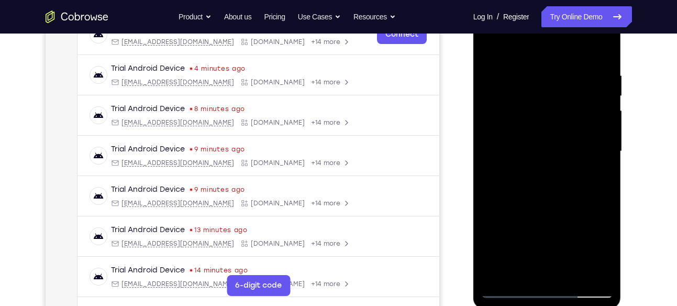
scroll to position [176, 0]
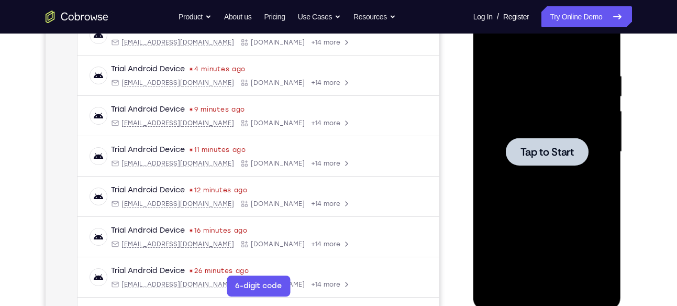
click at [532, 126] on div at bounding box center [547, 151] width 132 height 293
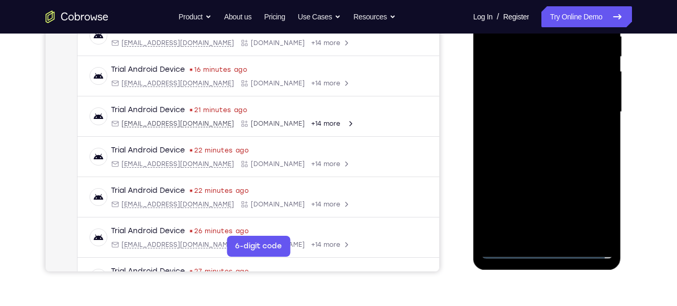
scroll to position [251, 0]
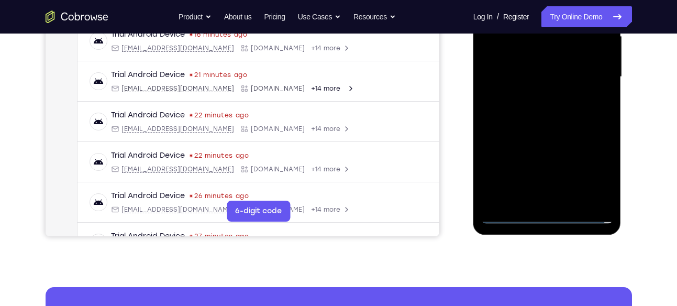
click at [547, 220] on div at bounding box center [547, 76] width 132 height 293
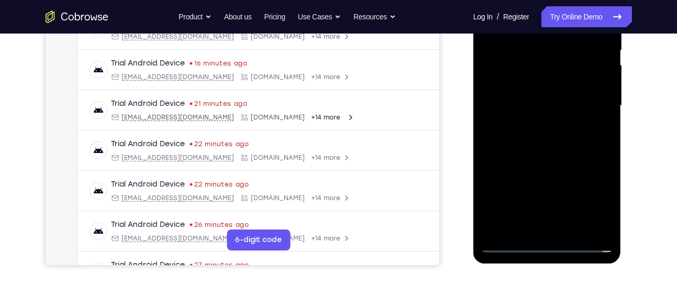
scroll to position [226, 0]
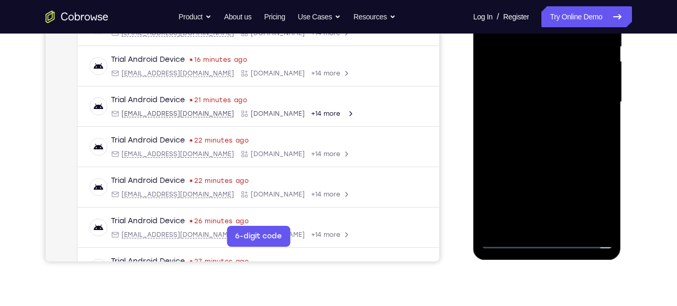
click at [554, 240] on div at bounding box center [547, 102] width 132 height 293
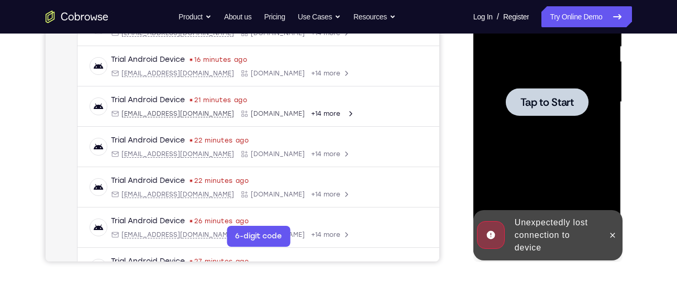
click at [517, 79] on div at bounding box center [547, 102] width 132 height 293
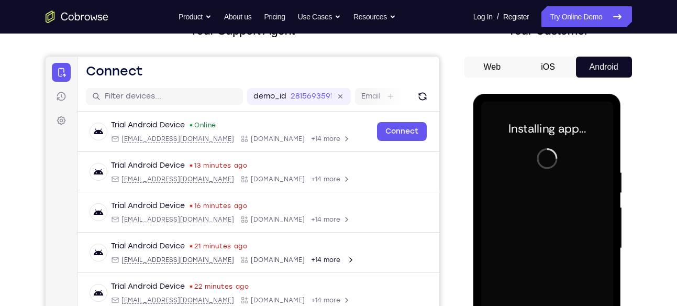
click at [549, 176] on div at bounding box center [547, 248] width 132 height 293
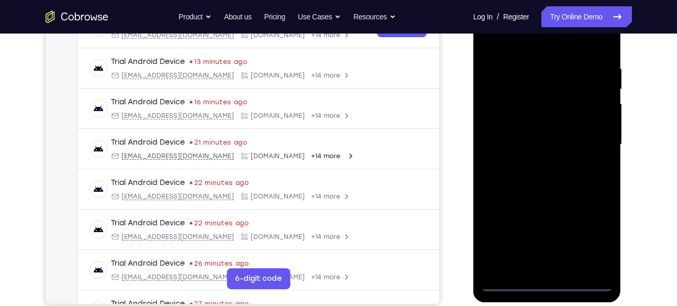
scroll to position [184, 0]
click at [545, 278] on div at bounding box center [547, 143] width 132 height 293
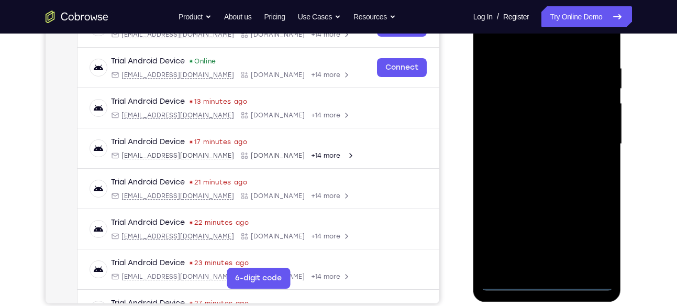
click at [545, 278] on div at bounding box center [547, 143] width 132 height 293
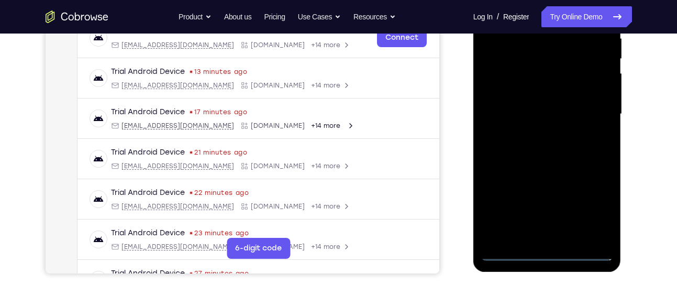
scroll to position [218, 0]
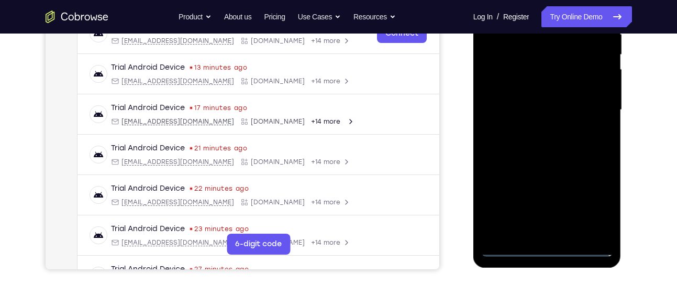
click at [547, 250] on div at bounding box center [547, 109] width 132 height 293
click at [587, 214] on div at bounding box center [547, 109] width 132 height 293
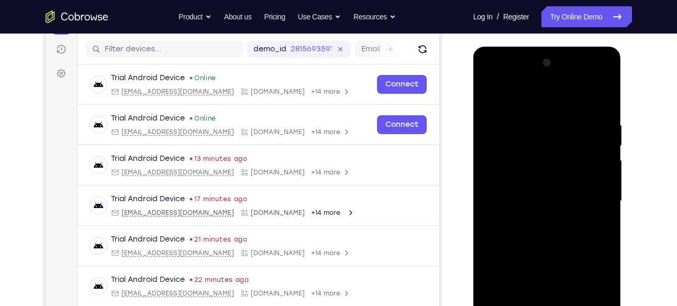
scroll to position [126, 0]
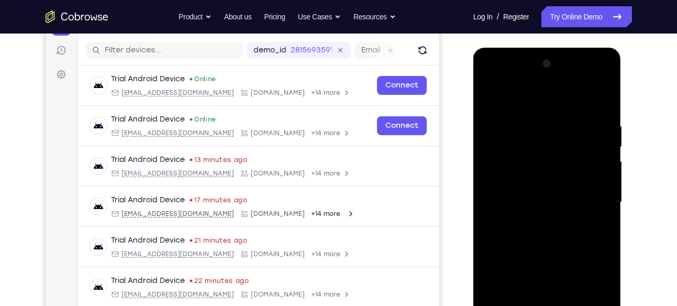
click at [530, 105] on div at bounding box center [547, 201] width 132 height 293
click at [593, 195] on div at bounding box center [547, 201] width 132 height 293
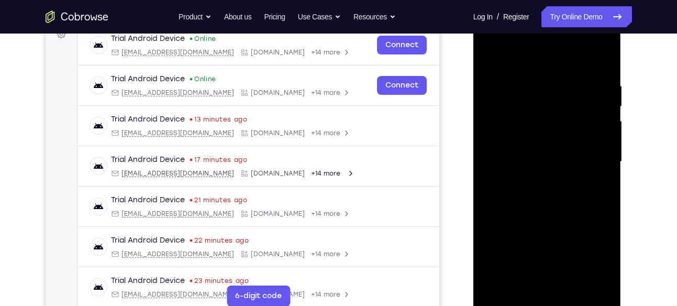
scroll to position [153, 0]
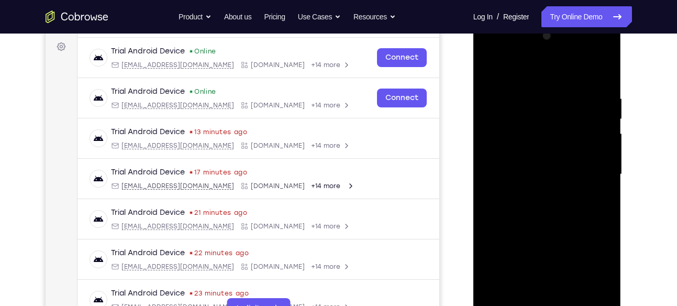
click at [572, 261] on div at bounding box center [547, 174] width 132 height 293
click at [558, 268] on div at bounding box center [547, 174] width 132 height 293
click at [537, 195] on div at bounding box center [547, 174] width 132 height 293
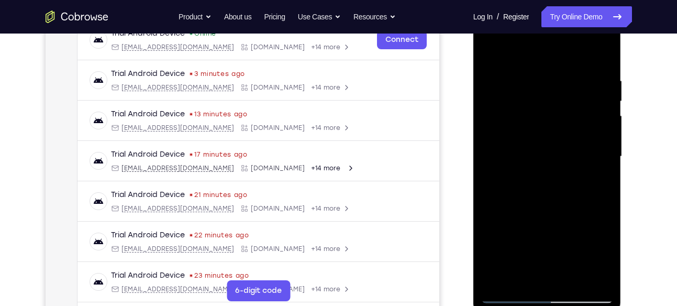
scroll to position [170, 0]
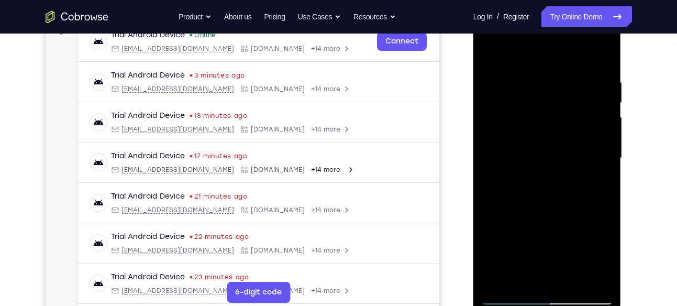
click at [536, 150] on div at bounding box center [547, 158] width 132 height 293
click at [532, 129] on div at bounding box center [547, 158] width 132 height 293
click at [537, 154] on div at bounding box center [547, 158] width 132 height 293
click at [545, 194] on div at bounding box center [547, 158] width 132 height 293
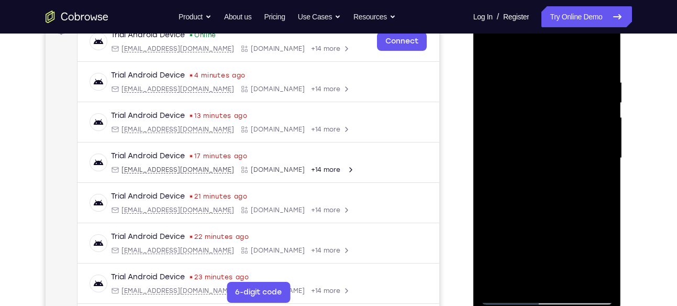
click at [574, 276] on div at bounding box center [547, 158] width 132 height 293
click at [566, 213] on div at bounding box center [547, 158] width 132 height 293
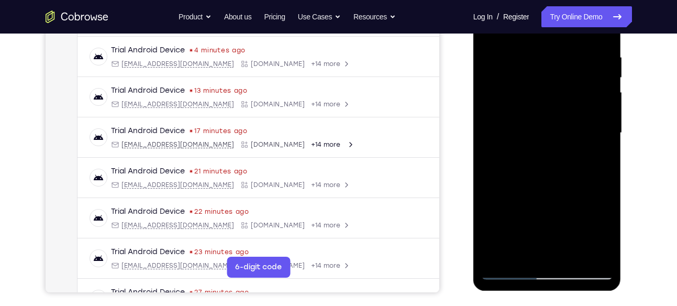
scroll to position [196, 0]
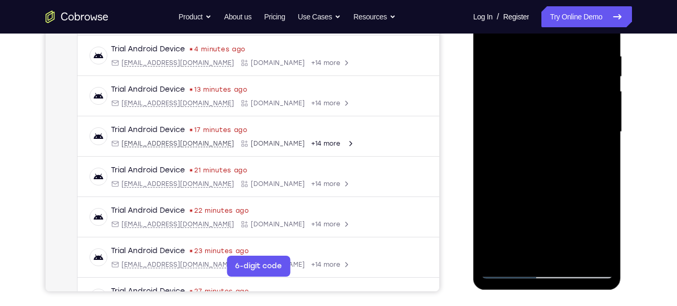
click at [512, 272] on div at bounding box center [547, 131] width 132 height 293
click at [603, 40] on div at bounding box center [547, 131] width 132 height 293
click at [537, 48] on div at bounding box center [547, 131] width 132 height 293
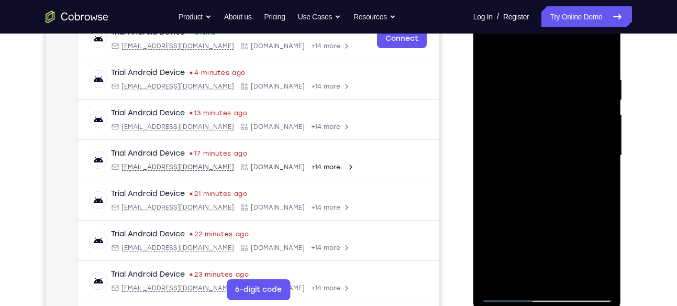
scroll to position [172, 0]
click at [607, 149] on div at bounding box center [547, 155] width 132 height 293
click at [602, 53] on div at bounding box center [547, 155] width 132 height 293
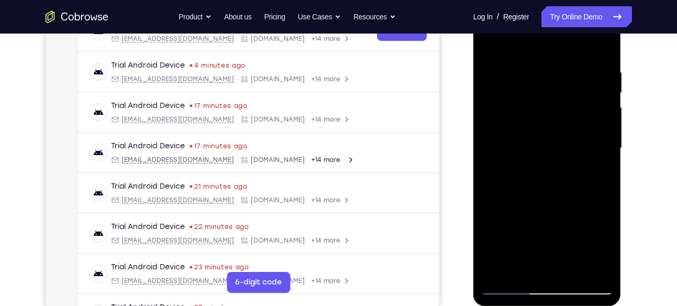
scroll to position [177, 0]
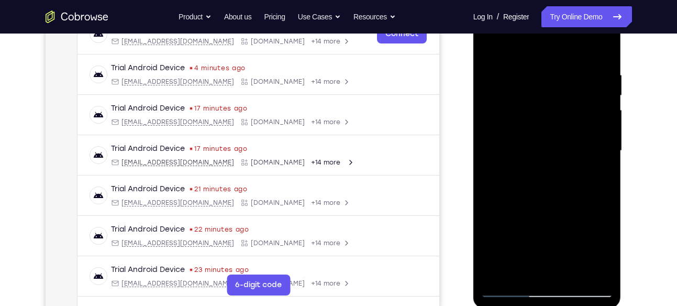
click at [580, 189] on div at bounding box center [547, 150] width 132 height 293
drag, startPoint x: 564, startPoint y: 215, endPoint x: 571, endPoint y: 100, distance: 115.4
click at [571, 100] on div at bounding box center [547, 150] width 132 height 293
drag, startPoint x: 563, startPoint y: 199, endPoint x: 559, endPoint y: 84, distance: 115.8
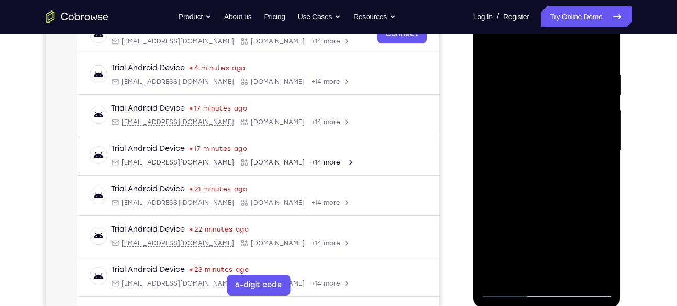
click at [559, 84] on div at bounding box center [547, 150] width 132 height 293
click at [573, 271] on div at bounding box center [547, 150] width 132 height 293
click at [492, 40] on div at bounding box center [547, 150] width 132 height 293
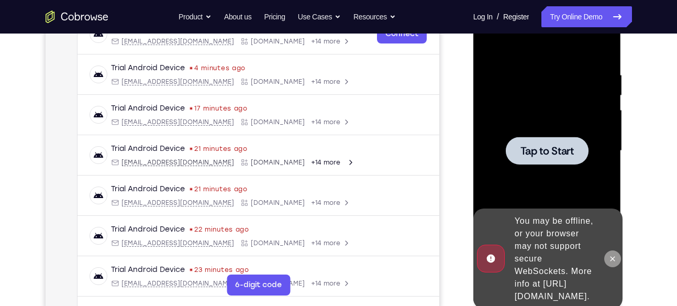
click at [615, 254] on icon at bounding box center [612, 258] width 8 height 8
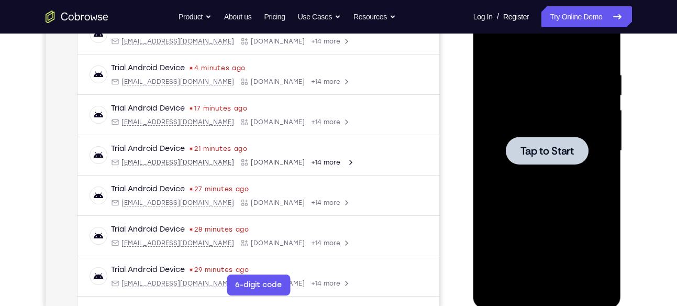
click at [555, 129] on div at bounding box center [547, 150] width 132 height 293
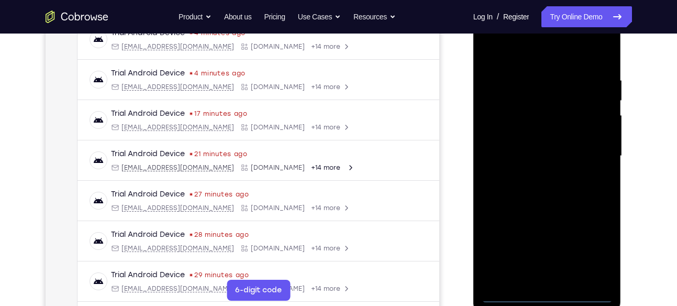
scroll to position [172, 0]
click at [550, 293] on div at bounding box center [547, 155] width 132 height 293
click at [596, 248] on div at bounding box center [547, 155] width 132 height 293
click at [535, 52] on div at bounding box center [547, 155] width 132 height 293
click at [521, 56] on div at bounding box center [547, 155] width 132 height 293
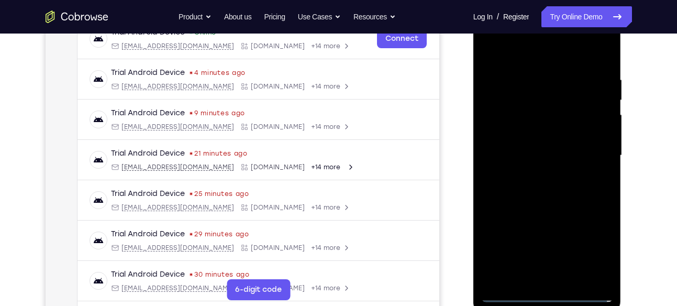
click at [521, 56] on div at bounding box center [547, 155] width 132 height 293
click at [593, 150] on div at bounding box center [547, 155] width 132 height 293
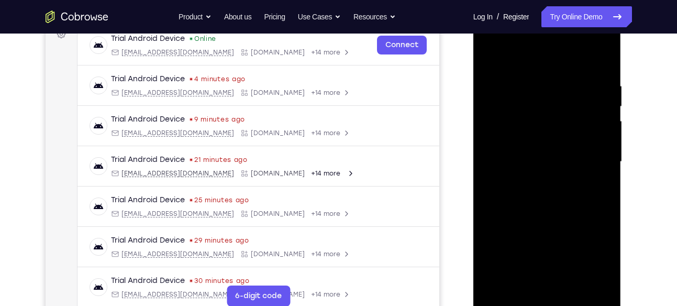
scroll to position [166, 0]
click at [536, 179] on div at bounding box center [547, 161] width 132 height 293
click at [545, 149] on div at bounding box center [547, 161] width 132 height 293
click at [537, 140] on div at bounding box center [547, 161] width 132 height 293
click at [547, 158] on div at bounding box center [547, 161] width 132 height 293
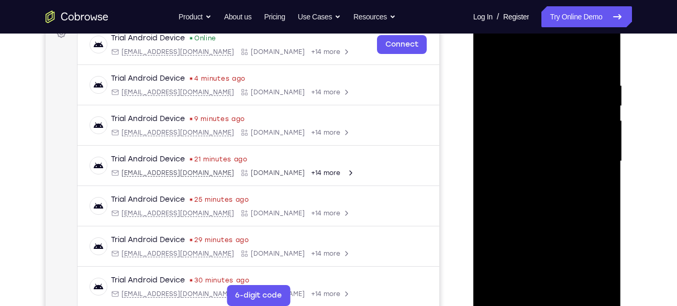
click at [557, 194] on div at bounding box center [547, 161] width 132 height 293
click at [549, 196] on div at bounding box center [547, 161] width 132 height 293
click at [570, 285] on div at bounding box center [547, 161] width 132 height 293
click at [571, 282] on div at bounding box center [547, 161] width 132 height 293
click at [605, 69] on div at bounding box center [547, 161] width 132 height 293
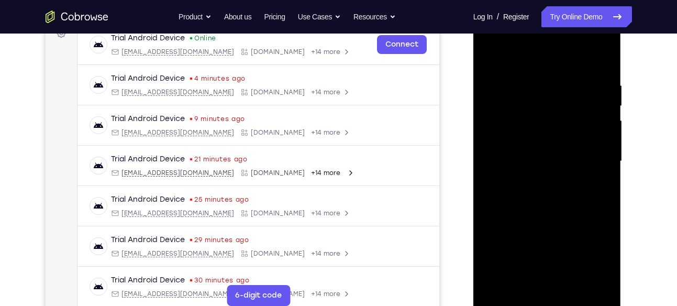
click at [573, 284] on div at bounding box center [547, 161] width 132 height 293
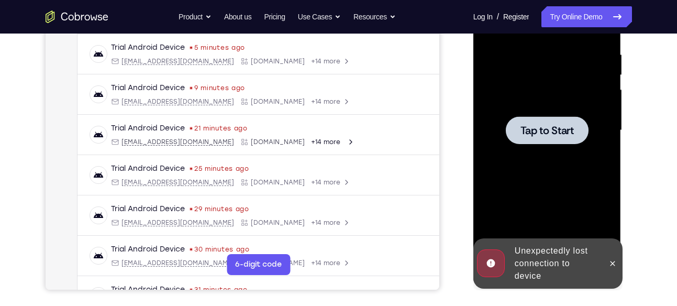
scroll to position [200, 0]
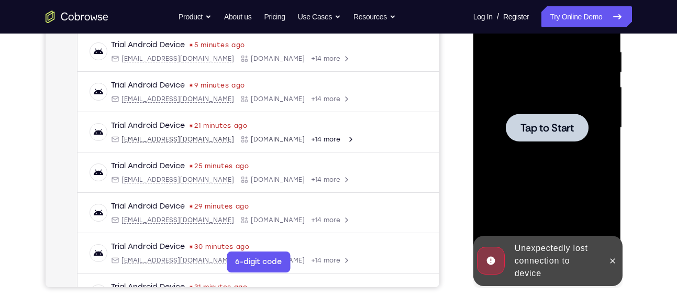
click at [563, 138] on div at bounding box center [547, 128] width 83 height 28
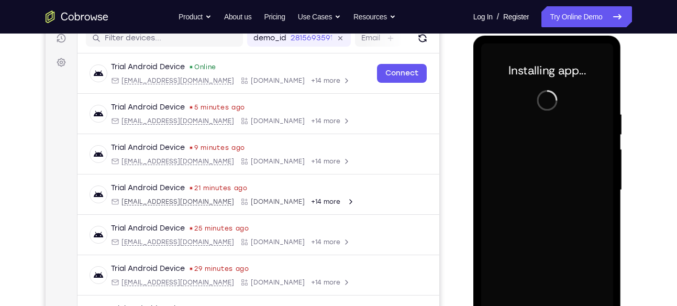
scroll to position [135, 0]
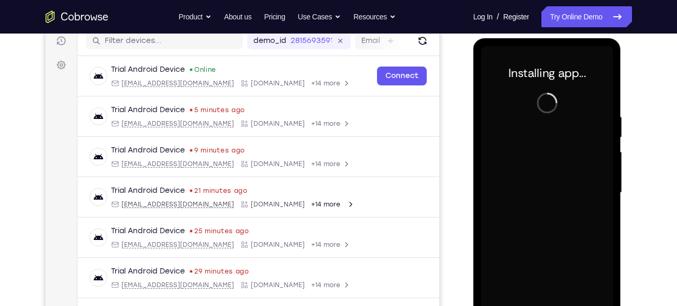
click at [537, 154] on div at bounding box center [547, 192] width 132 height 293
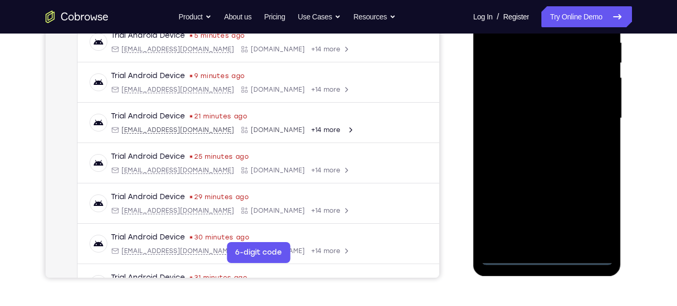
scroll to position [214, 0]
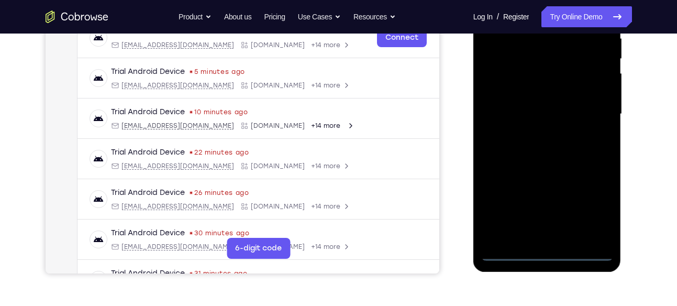
click at [550, 255] on div at bounding box center [547, 114] width 132 height 293
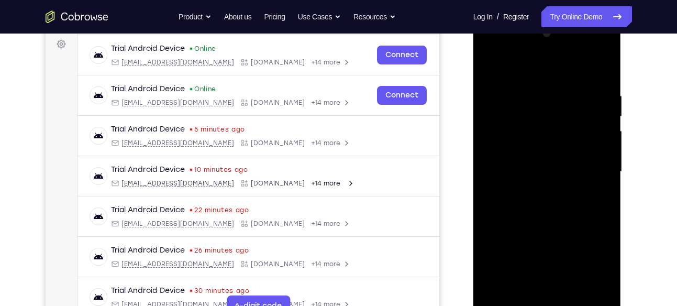
scroll to position [155, 0]
click at [591, 260] on div at bounding box center [547, 172] width 132 height 293
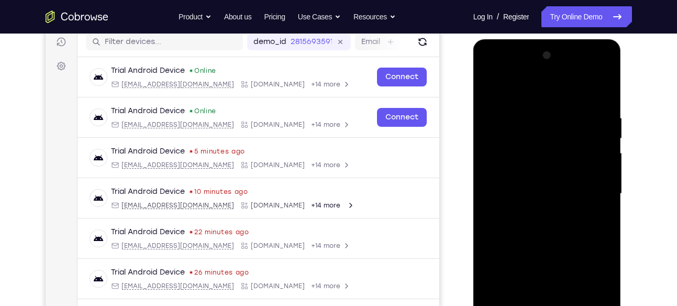
scroll to position [130, 0]
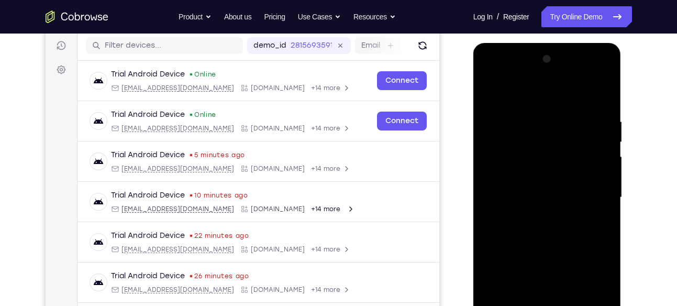
click at [539, 98] on div at bounding box center [547, 197] width 132 height 293
click at [595, 199] on div at bounding box center [547, 197] width 132 height 293
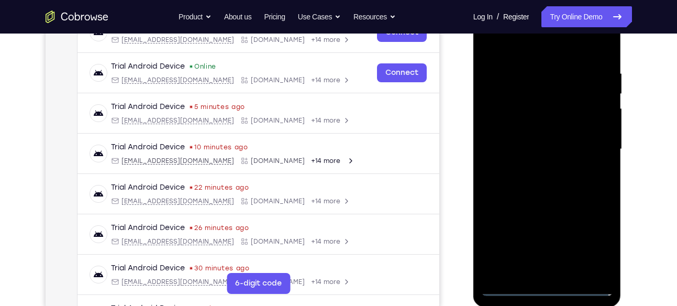
scroll to position [182, 0]
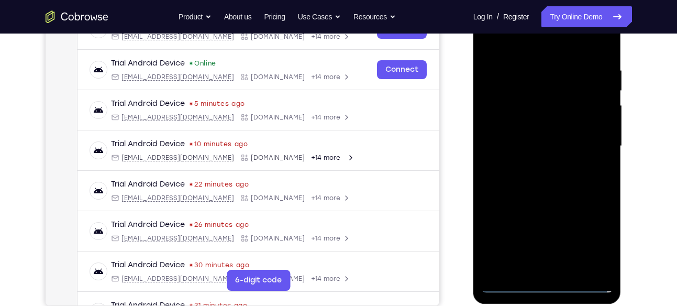
click at [535, 164] on div at bounding box center [547, 145] width 132 height 293
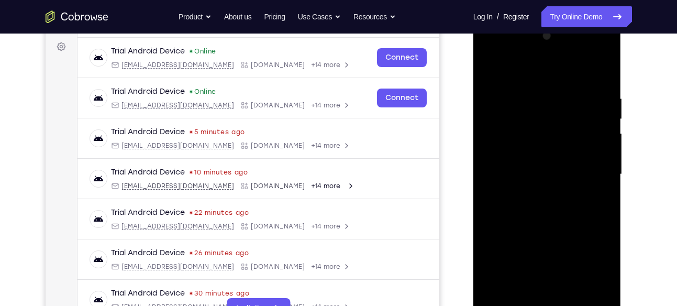
scroll to position [152, 0]
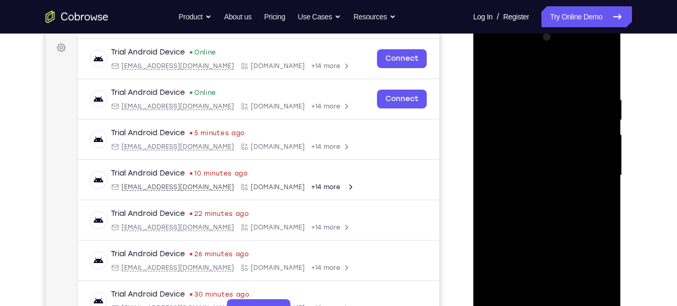
click at [532, 168] on div at bounding box center [547, 175] width 132 height 293
click at [540, 153] on div at bounding box center [547, 175] width 132 height 293
click at [548, 171] on div at bounding box center [547, 175] width 132 height 293
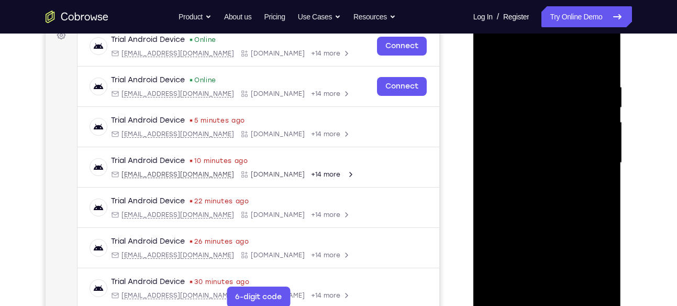
scroll to position [168, 0]
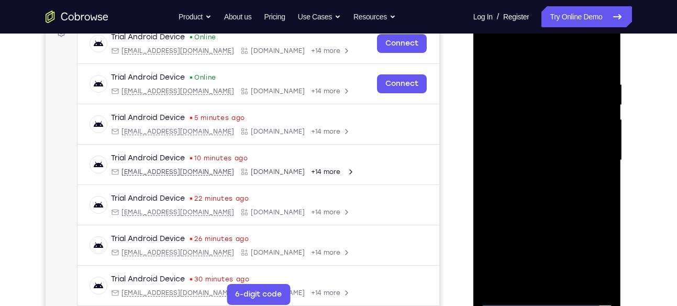
click at [561, 191] on div at bounding box center [547, 160] width 132 height 293
click at [570, 281] on div at bounding box center [547, 160] width 132 height 293
click at [557, 214] on div at bounding box center [547, 160] width 132 height 293
click at [570, 181] on div at bounding box center [547, 160] width 132 height 293
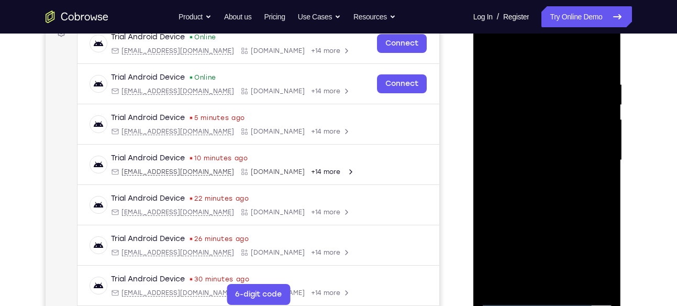
scroll to position [219, 0]
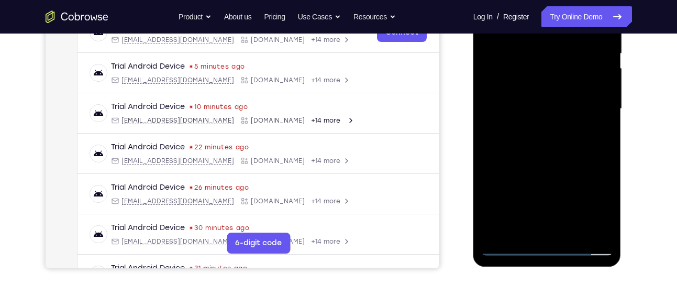
click at [515, 230] on div at bounding box center [547, 108] width 132 height 293
click at [597, 136] on div at bounding box center [547, 108] width 132 height 293
click at [540, 138] on div at bounding box center [547, 108] width 132 height 293
click at [590, 133] on div at bounding box center [547, 108] width 132 height 293
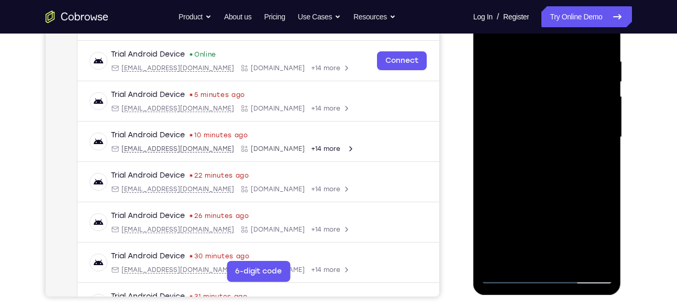
scroll to position [189, 0]
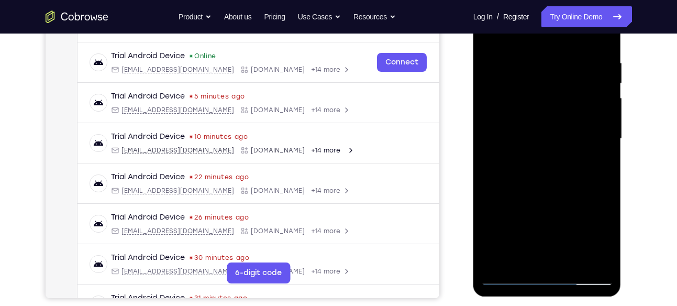
click at [513, 110] on div at bounding box center [547, 138] width 132 height 293
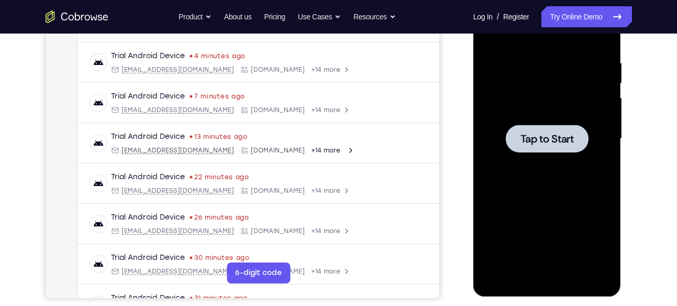
click at [507, 150] on div at bounding box center [547, 139] width 83 height 28
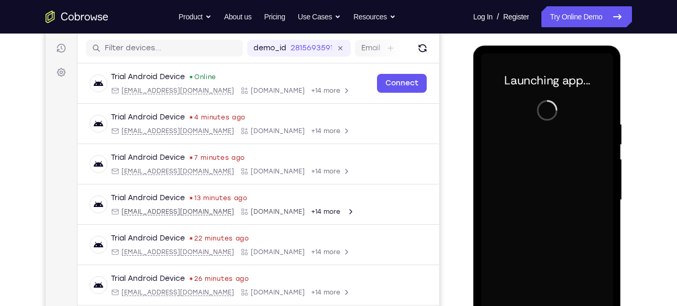
scroll to position [127, 0]
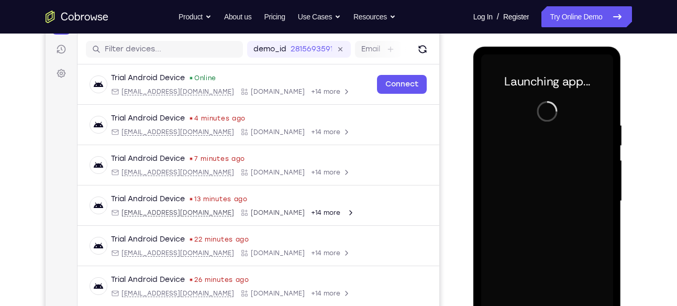
click at [583, 159] on div at bounding box center [547, 200] width 132 height 293
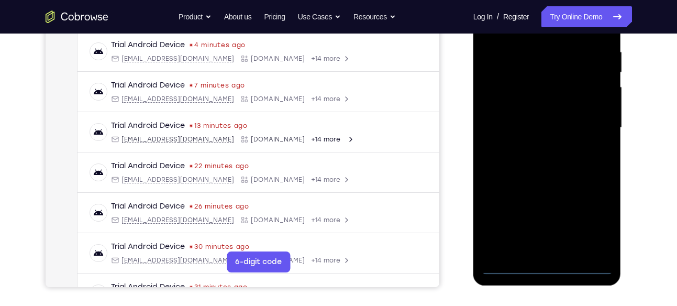
scroll to position [201, 0]
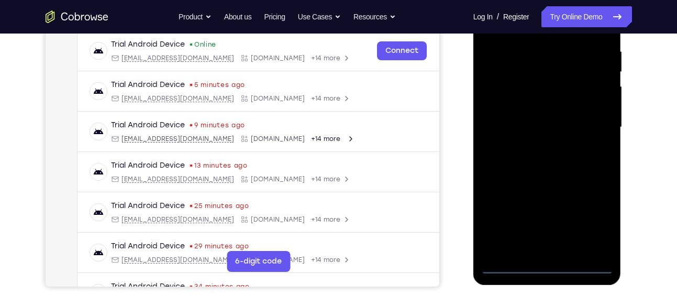
click at [550, 266] on div at bounding box center [547, 127] width 132 height 293
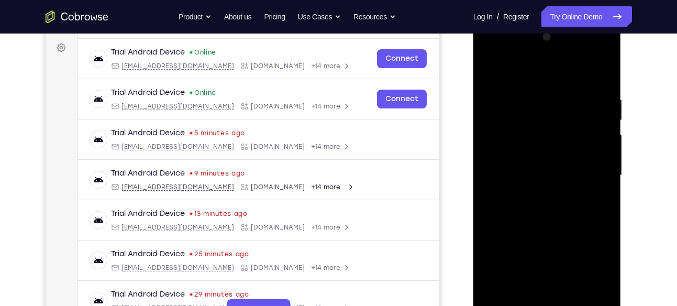
scroll to position [152, 0]
click at [583, 272] on div at bounding box center [547, 175] width 132 height 293
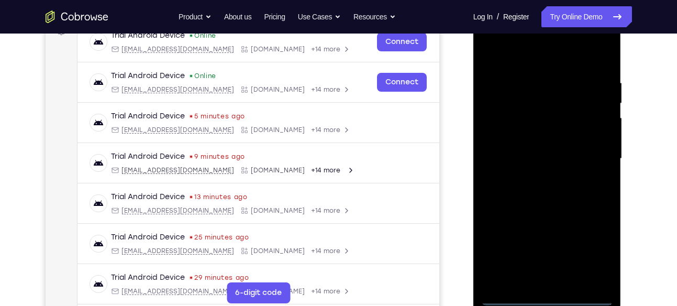
scroll to position [174, 0]
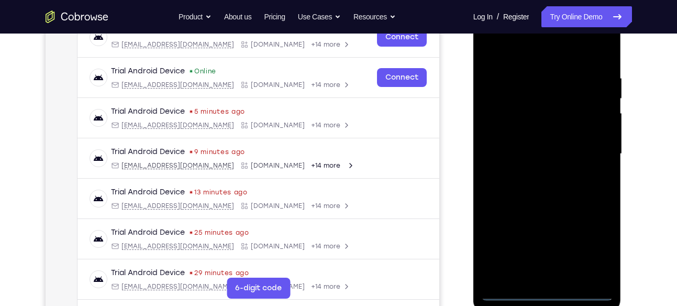
click at [544, 46] on div at bounding box center [547, 153] width 132 height 293
click at [596, 149] on div at bounding box center [547, 153] width 132 height 293
click at [535, 171] on div at bounding box center [547, 153] width 132 height 293
click at [553, 141] on div at bounding box center [547, 153] width 132 height 293
click at [563, 132] on div at bounding box center [547, 153] width 132 height 293
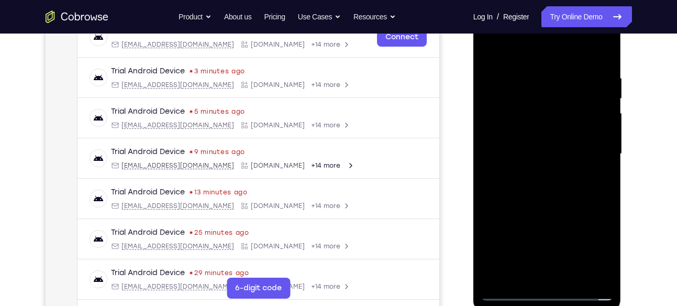
click at [543, 154] on div at bounding box center [547, 153] width 132 height 293
click at [602, 64] on div at bounding box center [547, 153] width 132 height 293
click at [572, 279] on div at bounding box center [547, 153] width 132 height 293
click at [578, 206] on div at bounding box center [547, 153] width 132 height 293
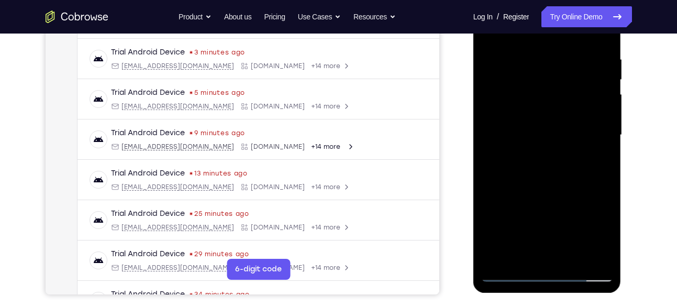
scroll to position [194, 0]
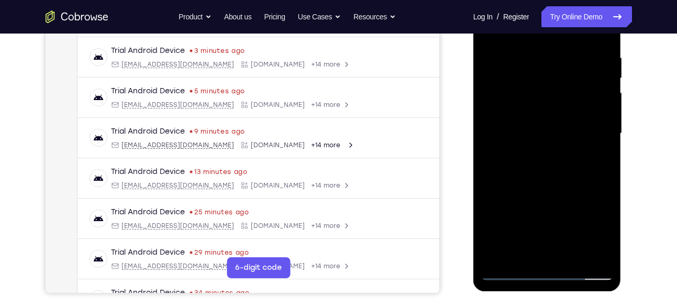
click at [503, 272] on div at bounding box center [547, 133] width 132 height 293
click at [534, 59] on div at bounding box center [547, 133] width 132 height 293
drag, startPoint x: 567, startPoint y: 120, endPoint x: 555, endPoint y: 258, distance: 138.3
click at [555, 258] on div at bounding box center [547, 133] width 132 height 293
